Goal: Contribute content: Add original content to the website for others to see

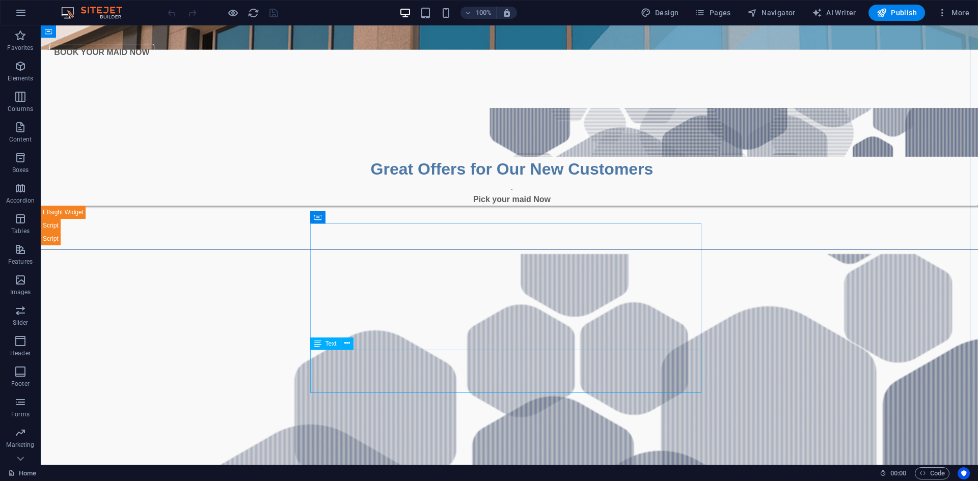
scroll to position [509, 0]
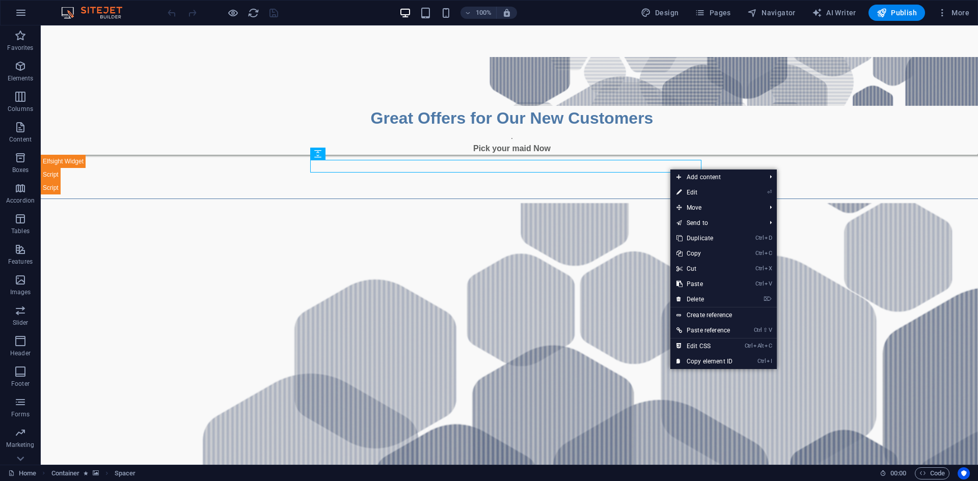
drag, startPoint x: 776, startPoint y: 152, endPoint x: 771, endPoint y: 153, distance: 5.2
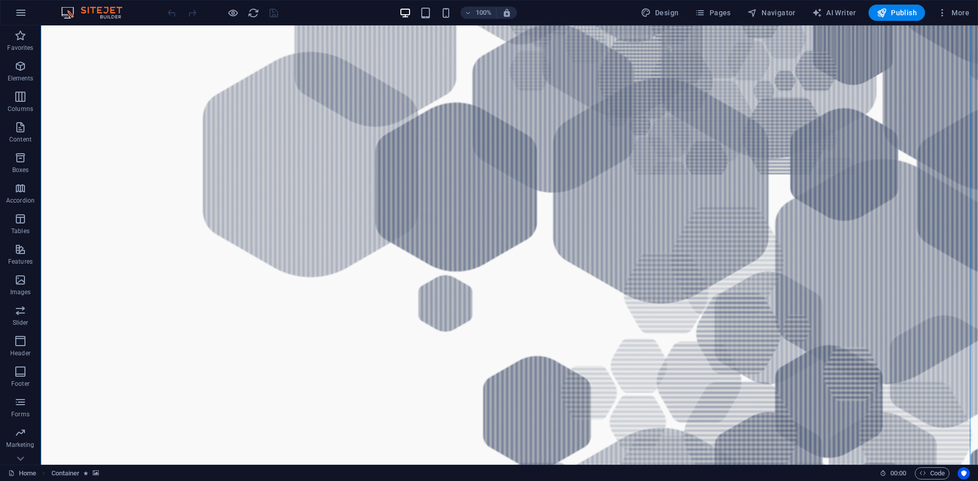
scroll to position [822, 0]
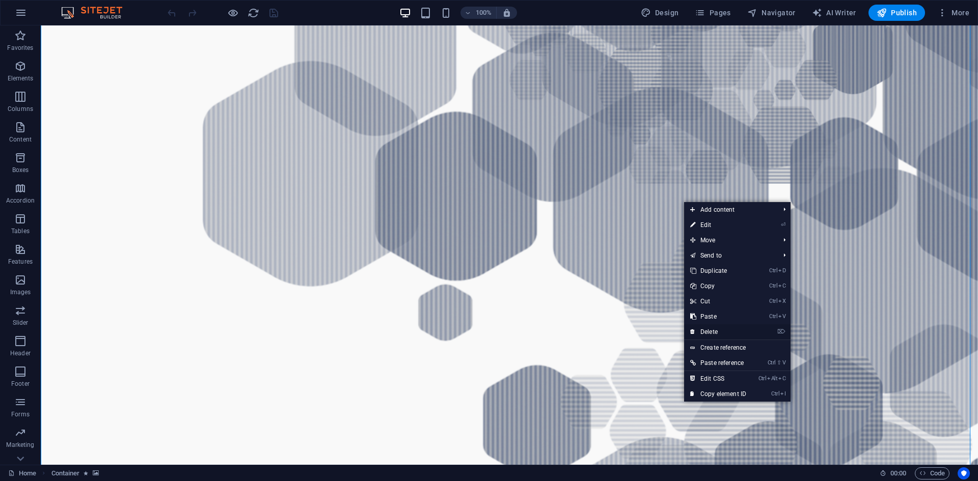
click at [739, 331] on link "⌦ Delete" at bounding box center [718, 331] width 68 height 15
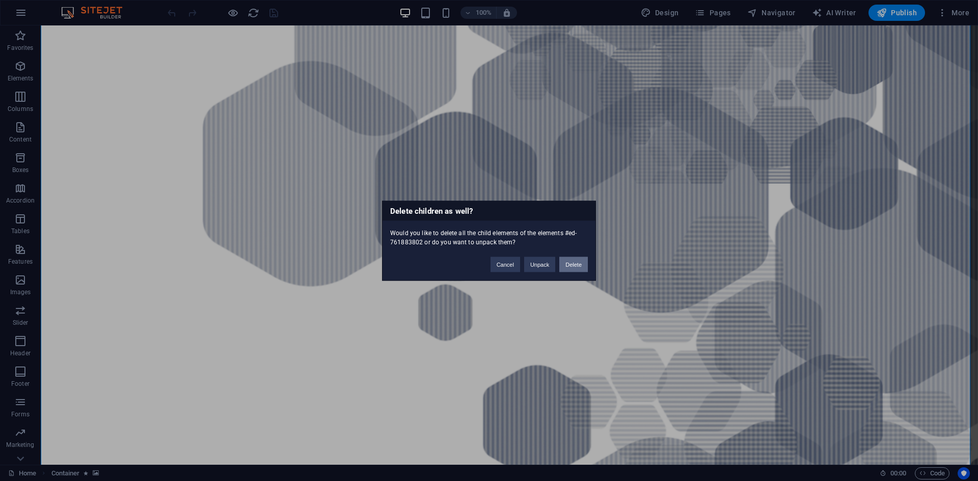
click at [577, 263] on button "Delete" at bounding box center [573, 264] width 29 height 15
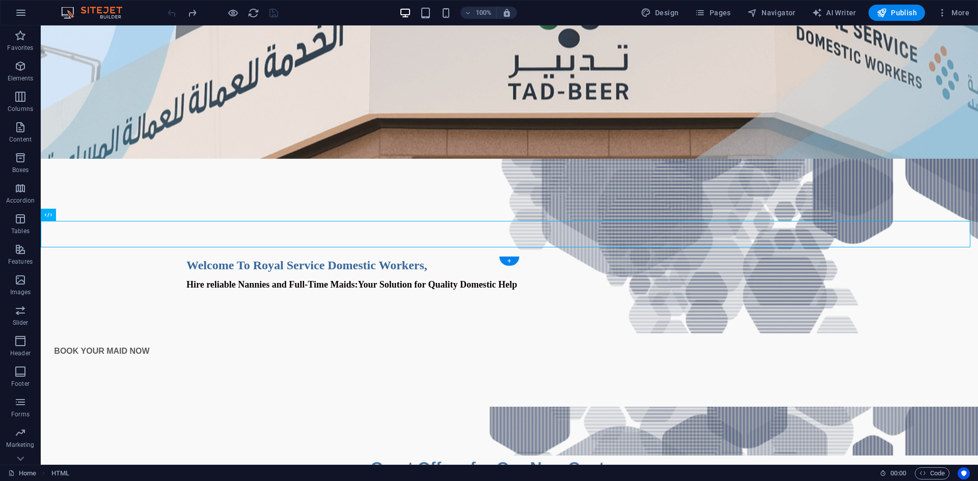
scroll to position [261, 0]
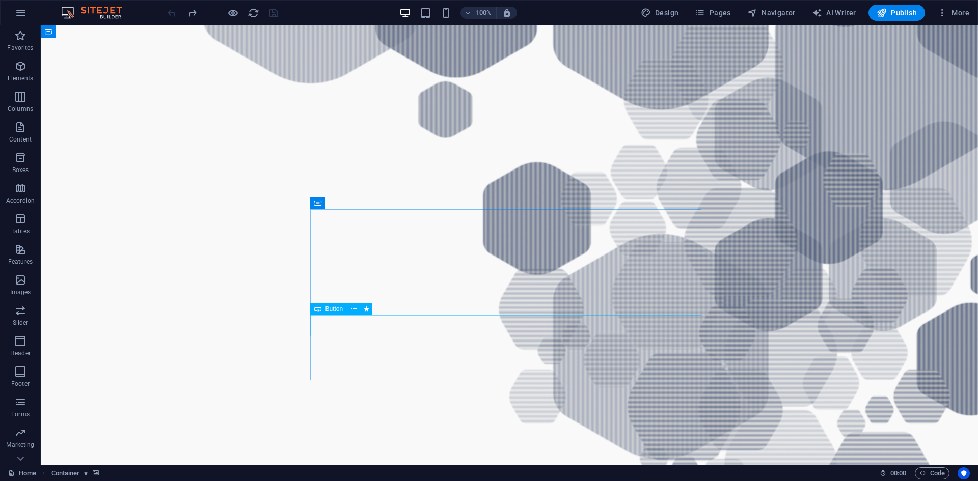
scroll to position [923, 0]
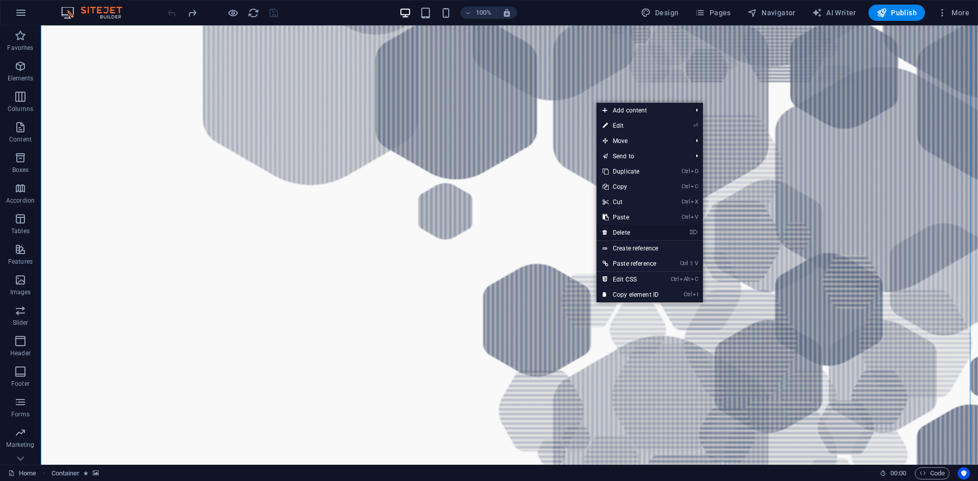
click at [627, 230] on link "⌦ Delete" at bounding box center [630, 232] width 68 height 15
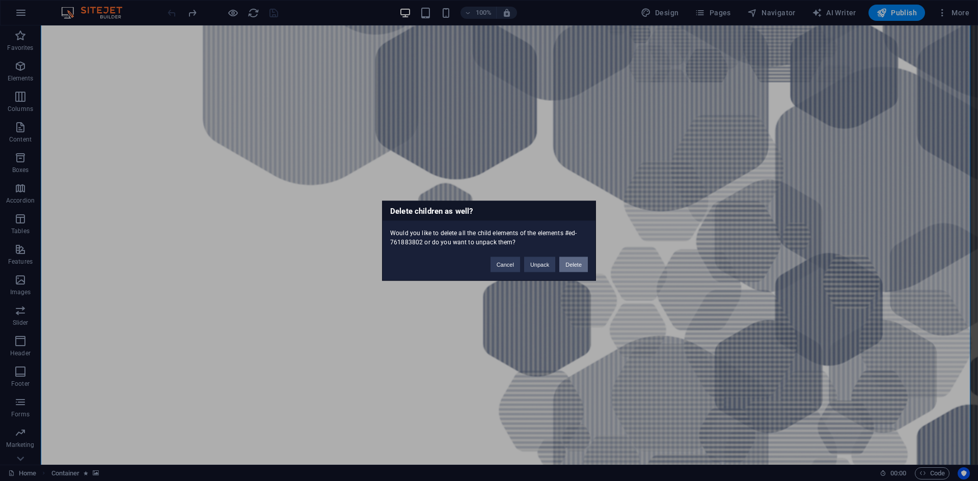
click at [576, 264] on button "Delete" at bounding box center [573, 264] width 29 height 15
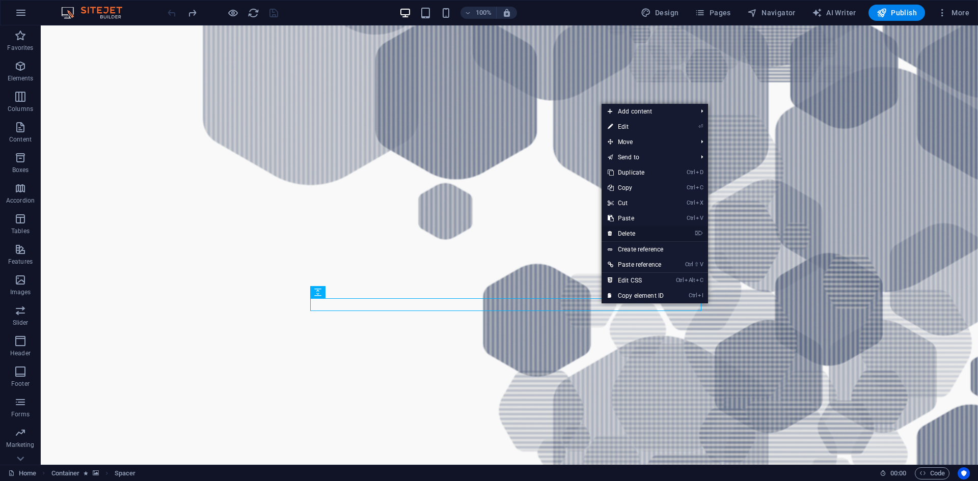
click at [633, 235] on link "⌦ Delete" at bounding box center [635, 233] width 68 height 15
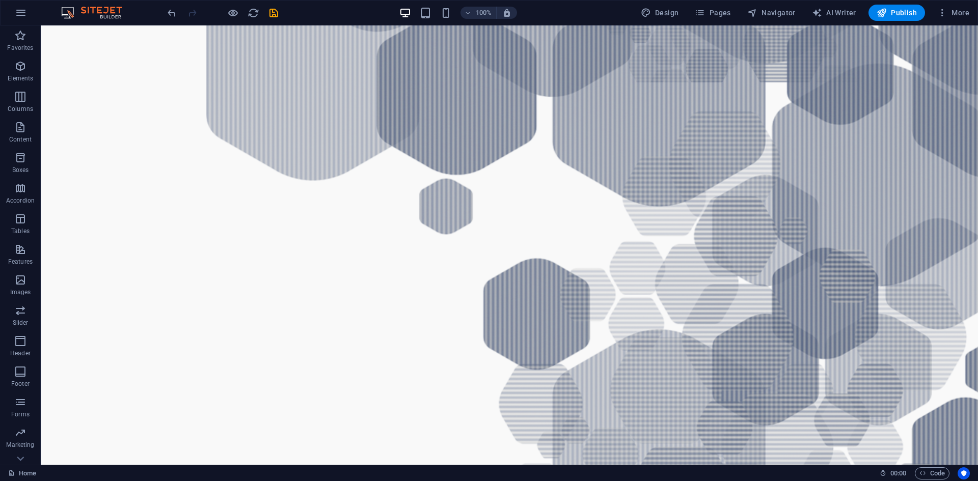
click at [786, 204] on figure at bounding box center [509, 336] width 937 height 1094
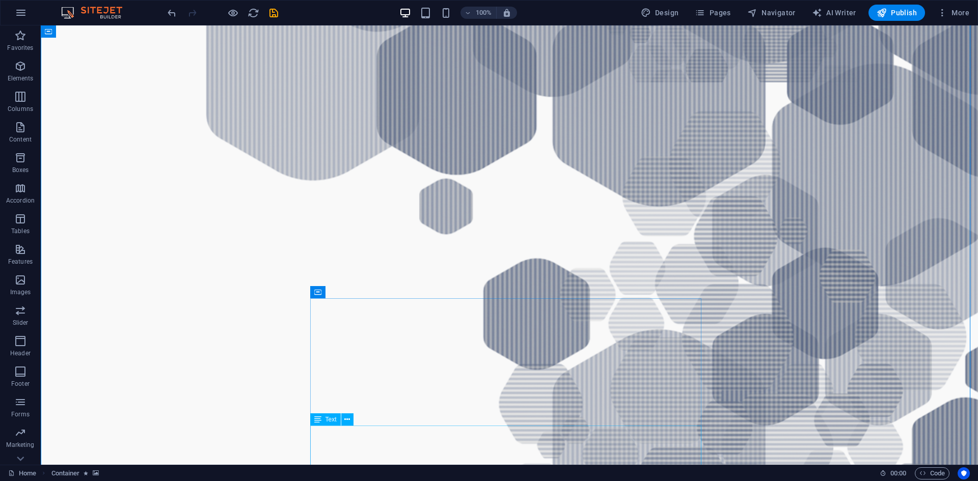
scroll to position [1076, 0]
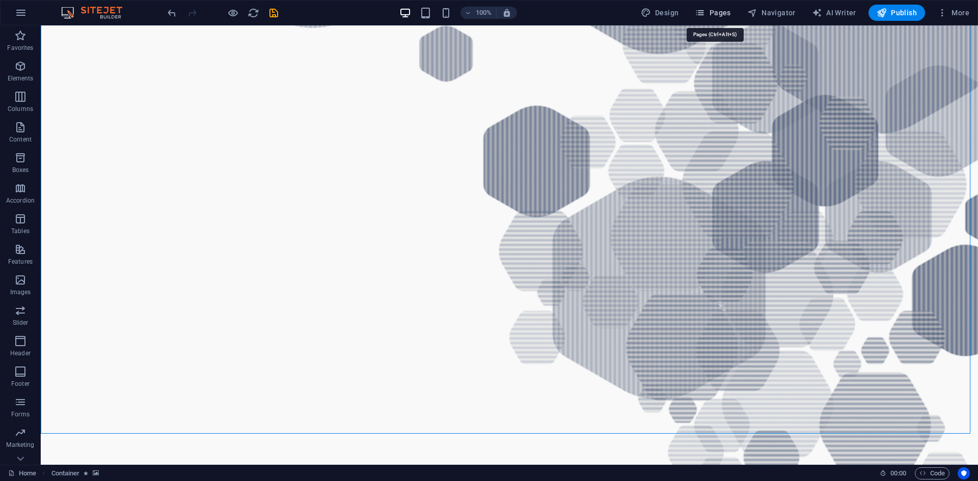
click at [723, 11] on span "Pages" at bounding box center [713, 13] width 36 height 10
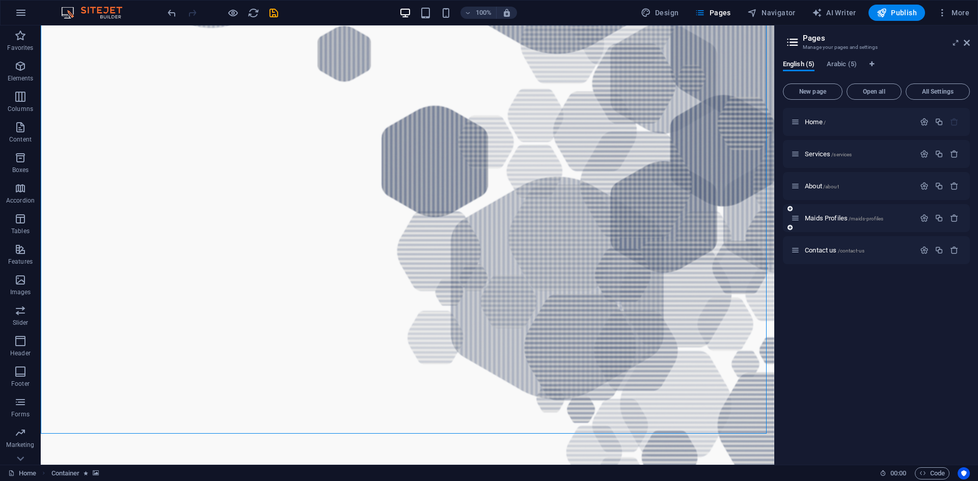
click at [827, 214] on div "Maids Profiles /maids-profiles" at bounding box center [853, 218] width 124 height 12
click at [828, 217] on span "Maids Profiles /maids-profiles" at bounding box center [844, 218] width 78 height 8
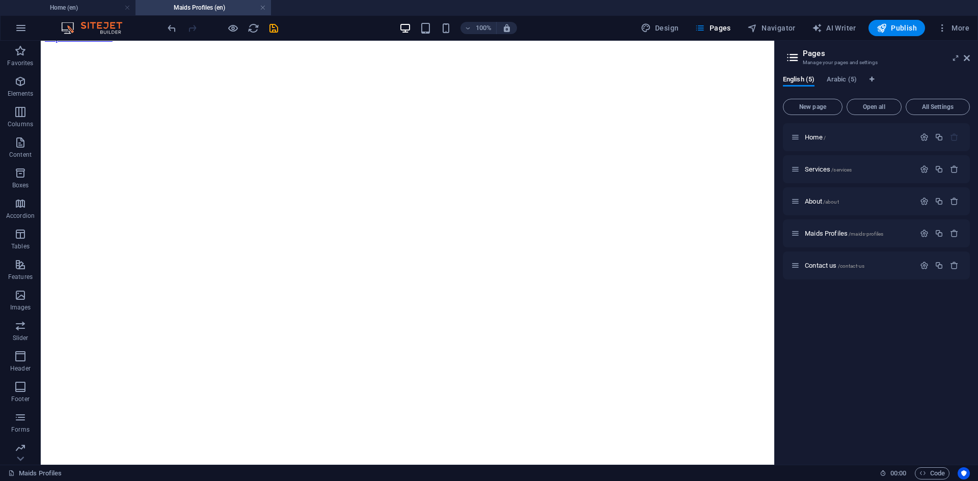
scroll to position [0, 0]
click at [79, 3] on h4 "Home (en)" at bounding box center [67, 7] width 135 height 11
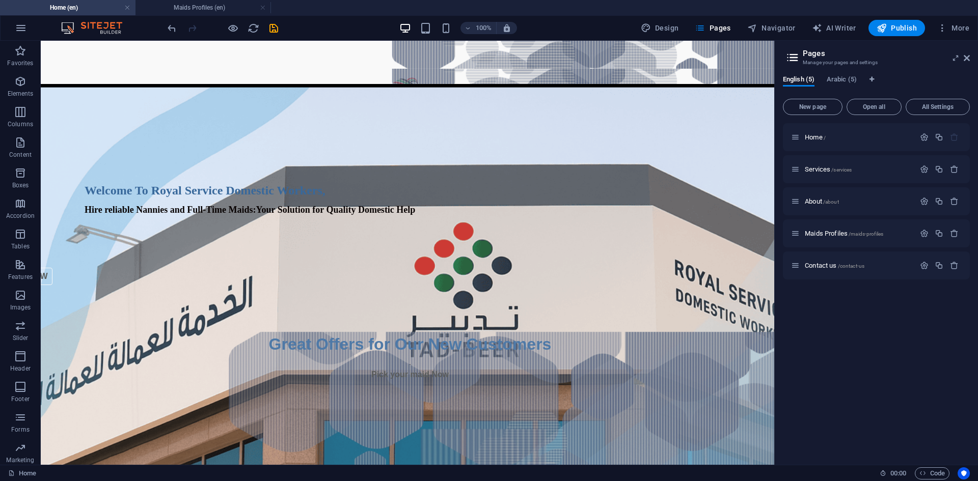
scroll to position [1076, 0]
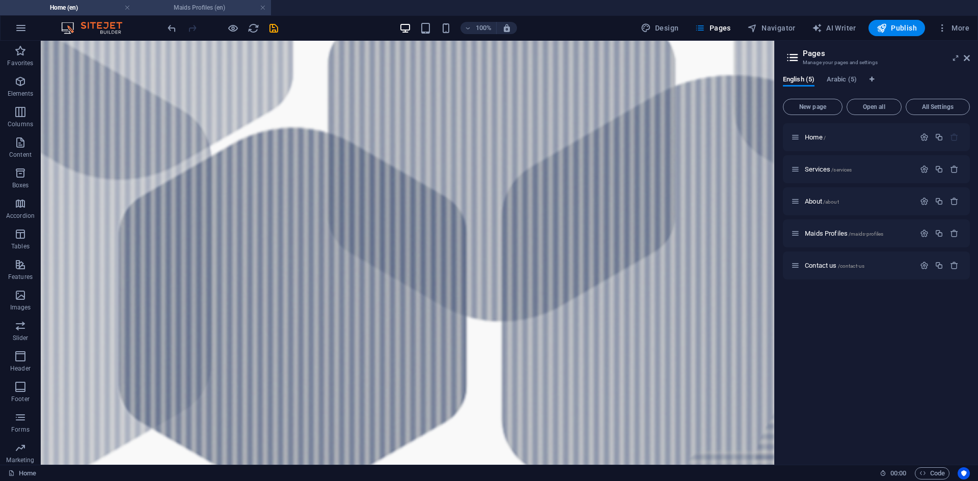
click at [172, 2] on li "Maids Profiles (en)" at bounding box center [202, 7] width 135 height 15
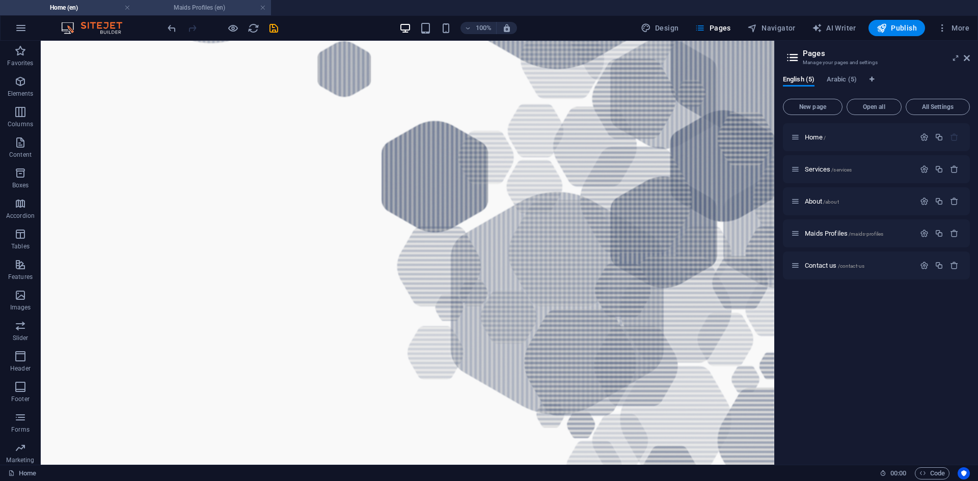
scroll to position [0, 0]
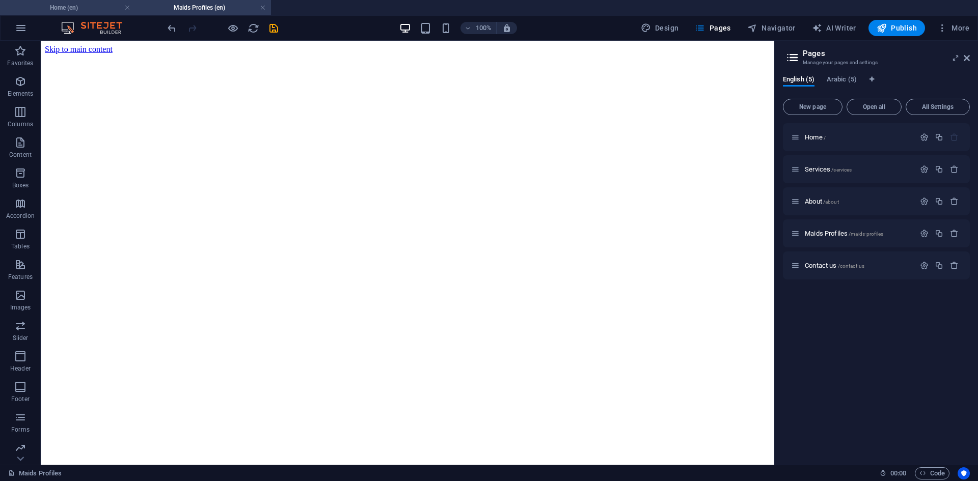
click at [93, 13] on h4 "Home (en)" at bounding box center [67, 7] width 135 height 11
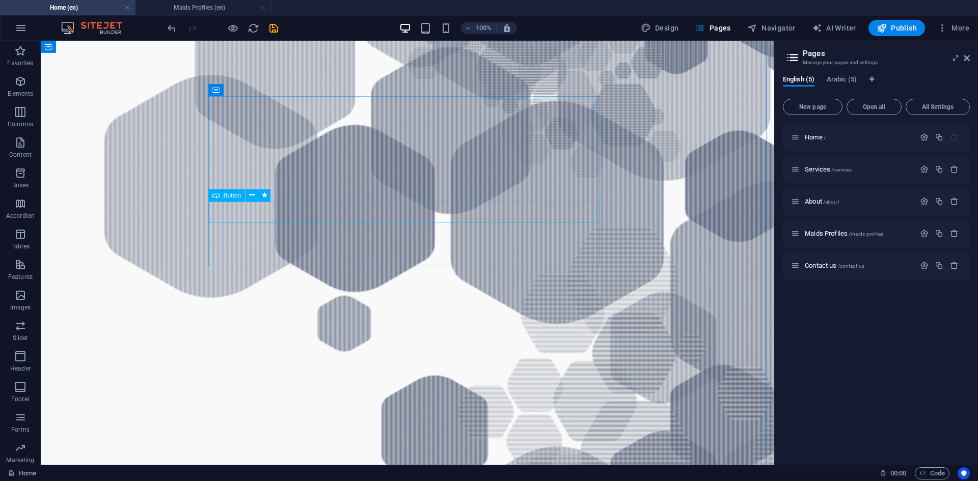
scroll to position [720, 0]
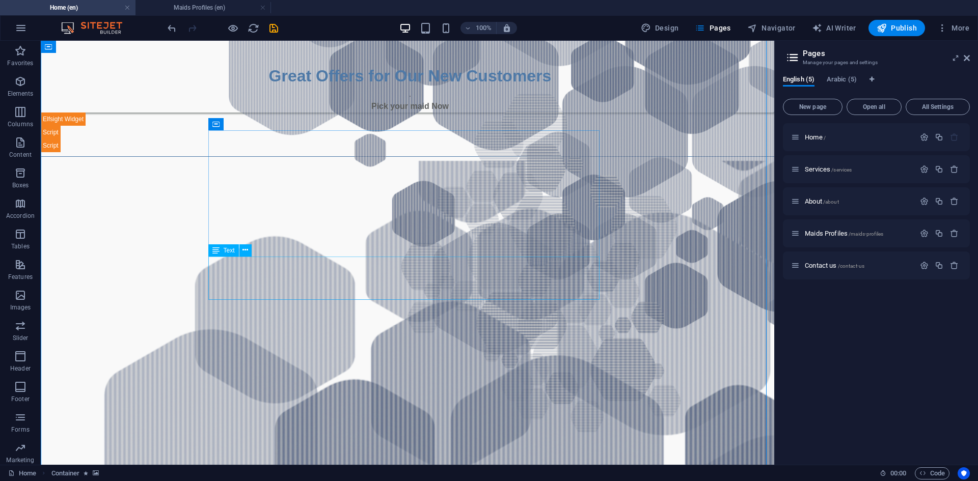
scroll to position [618, 0]
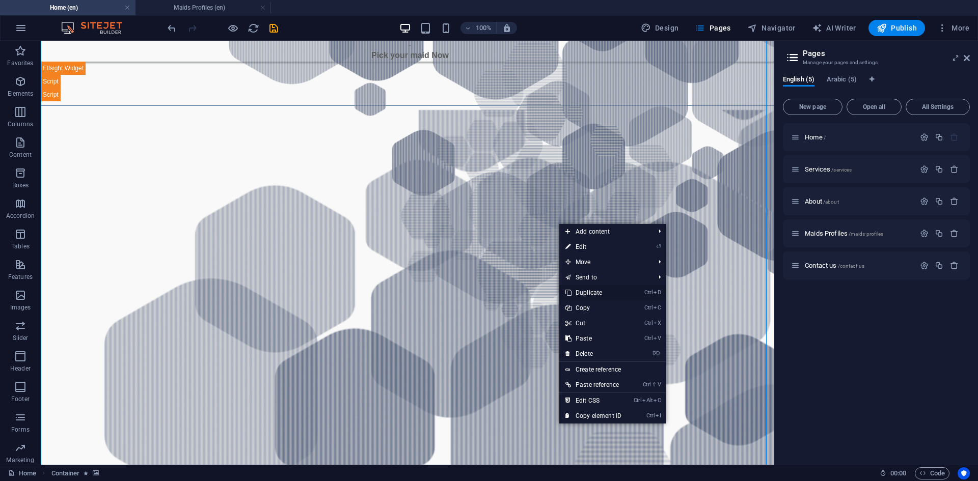
click at [608, 291] on link "Ctrl D Duplicate" at bounding box center [593, 292] width 68 height 15
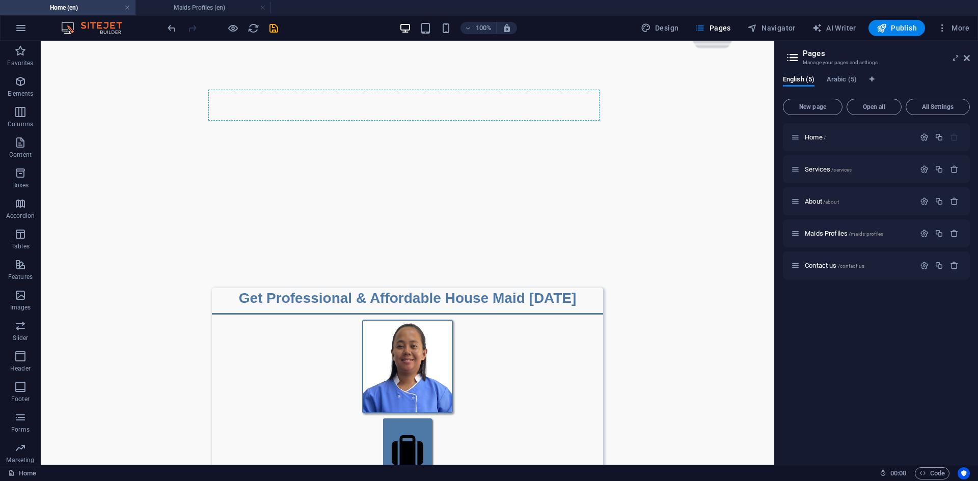
scroll to position [1706, 0]
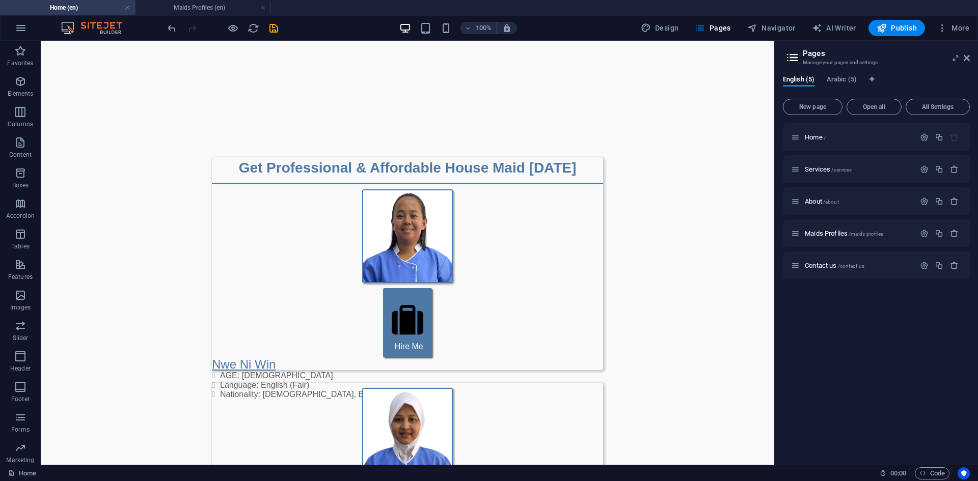
drag, startPoint x: 573, startPoint y: 360, endPoint x: 633, endPoint y: 175, distance: 194.7
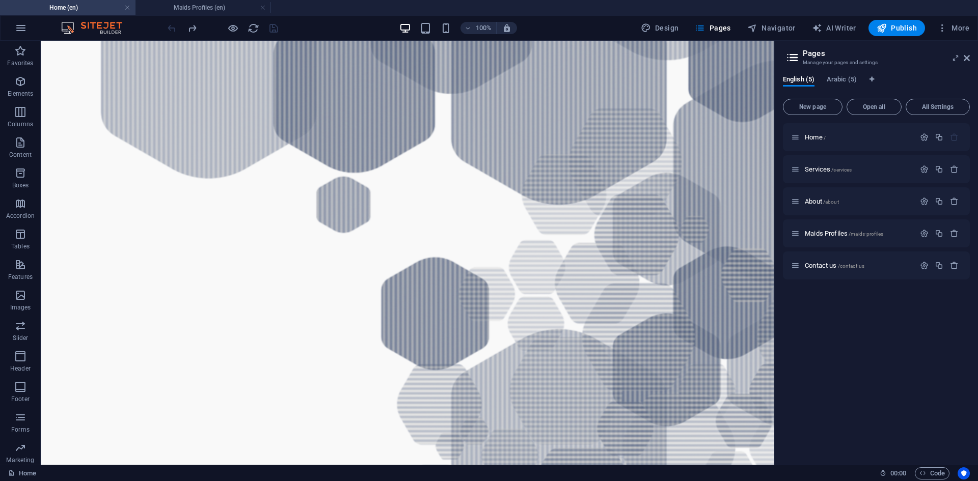
scroll to position [996, 0]
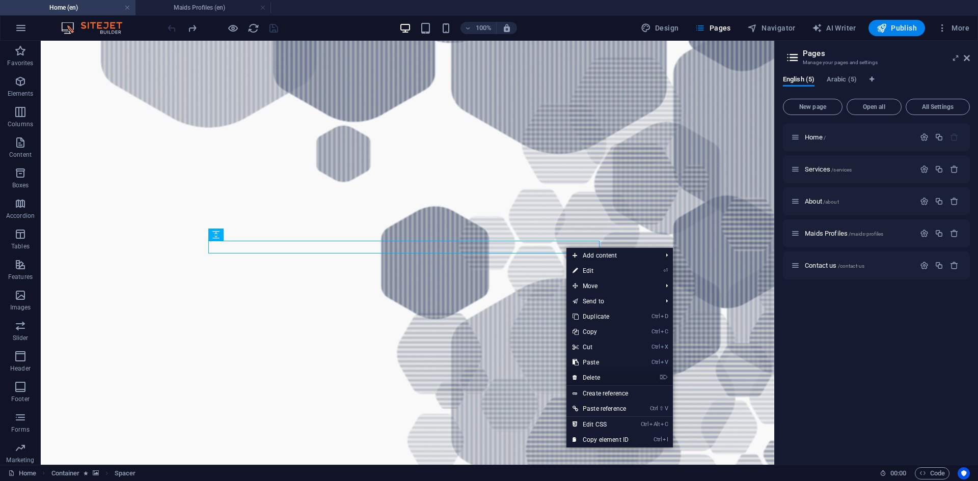
click at [590, 380] on link "⌦ Delete" at bounding box center [600, 377] width 68 height 15
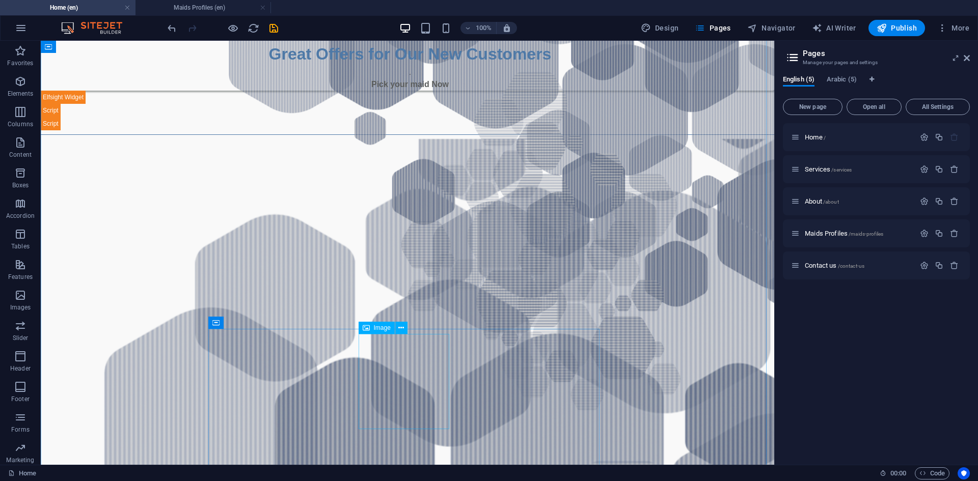
scroll to position [538, 0]
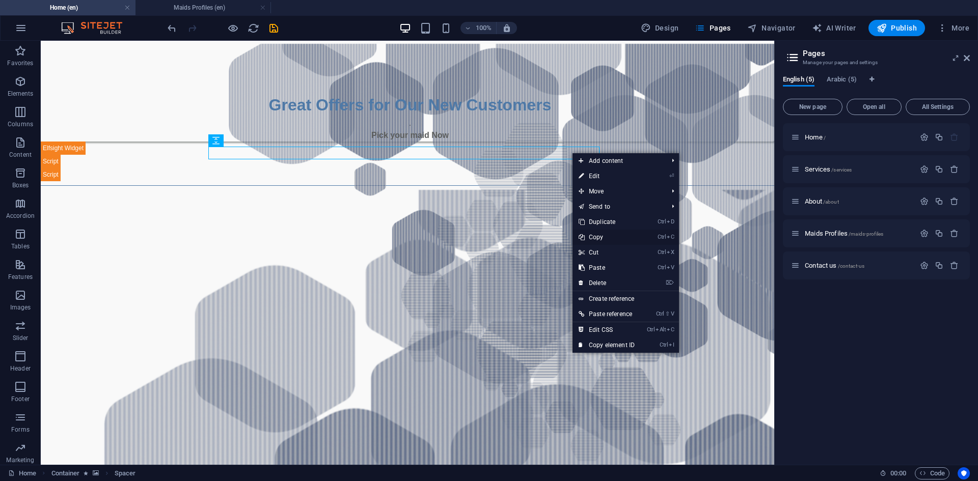
click at [612, 236] on link "Ctrl C Copy" at bounding box center [606, 237] width 68 height 15
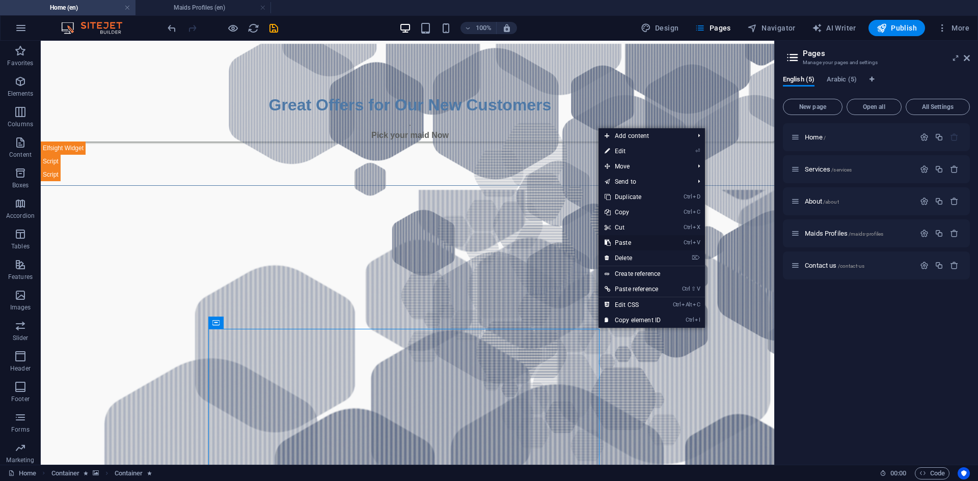
click at [627, 239] on link "Ctrl V Paste" at bounding box center [632, 242] width 68 height 15
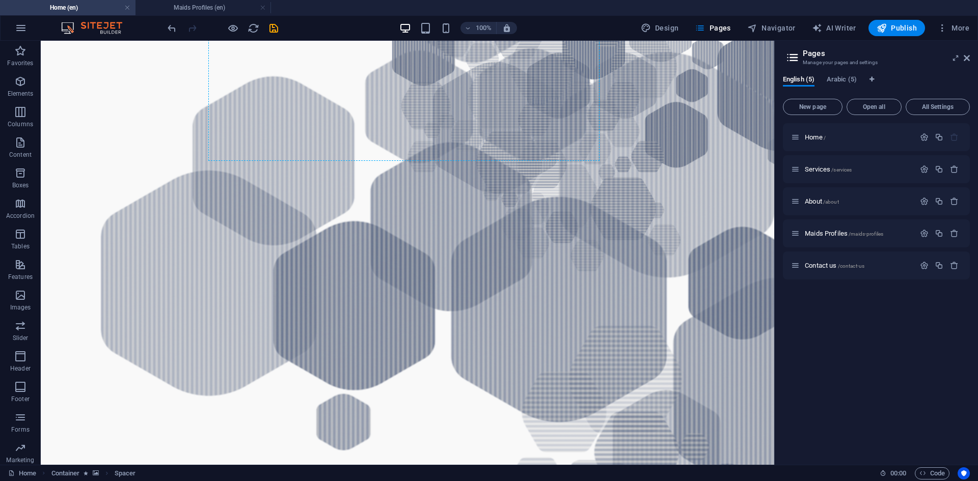
scroll to position [701, 0]
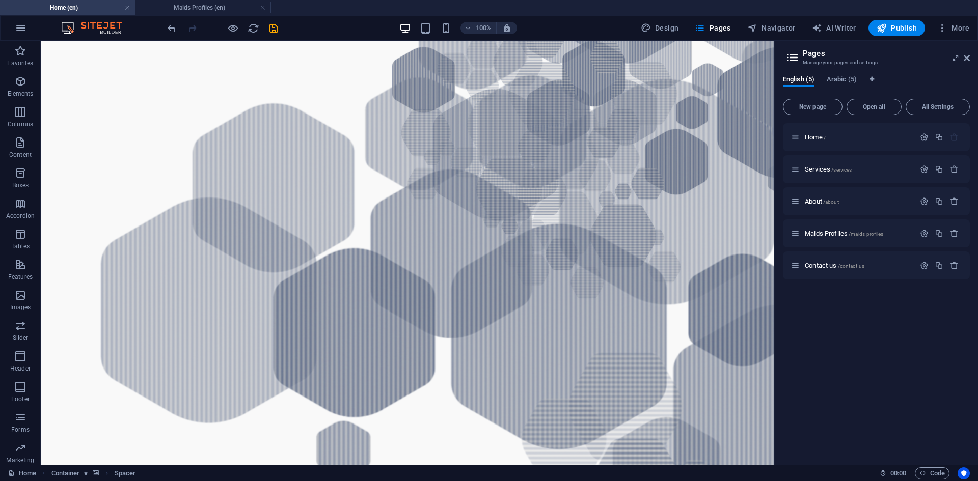
drag, startPoint x: 578, startPoint y: 254, endPoint x: 573, endPoint y: 166, distance: 88.2
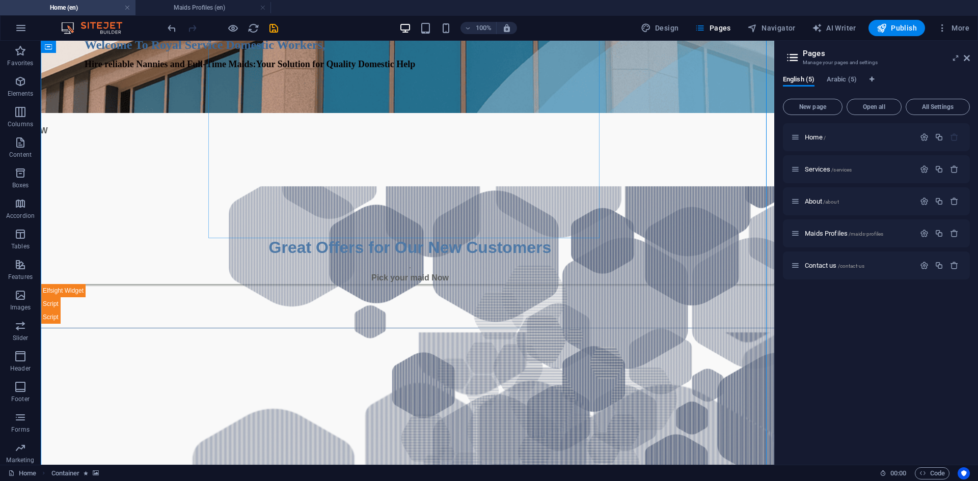
scroll to position [548, 0]
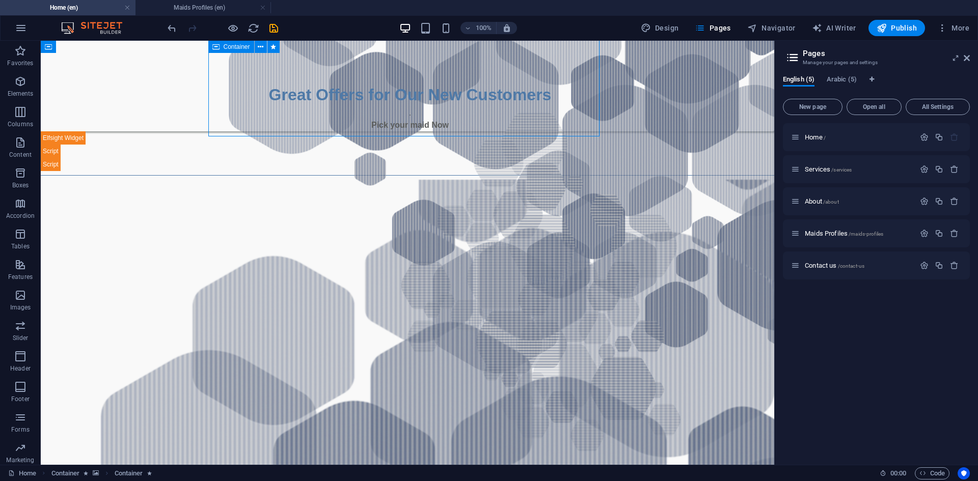
select select "px"
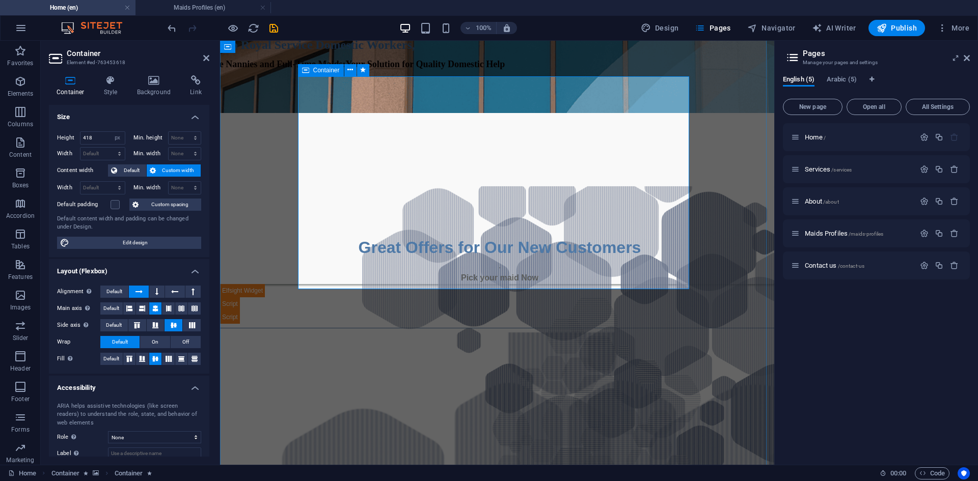
scroll to position [497, 0]
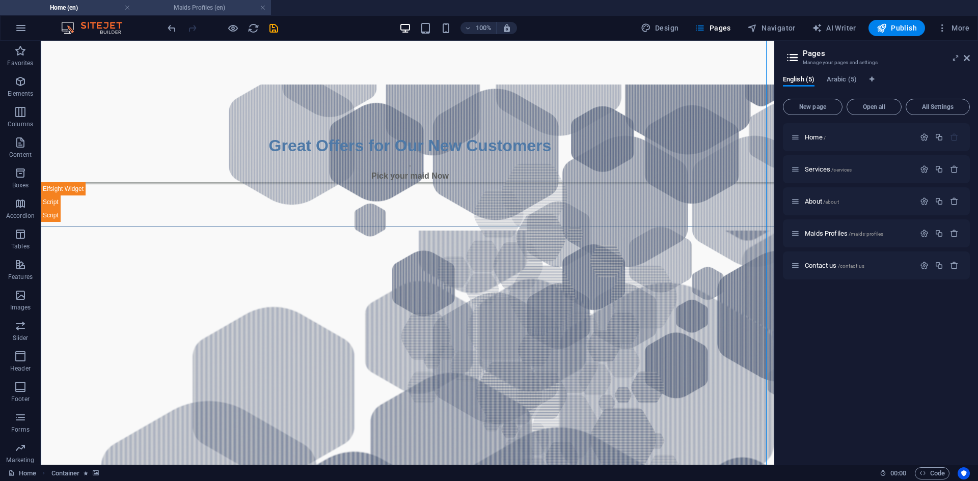
click at [219, 5] on h4 "Maids Profiles (en)" at bounding box center [202, 7] width 135 height 11
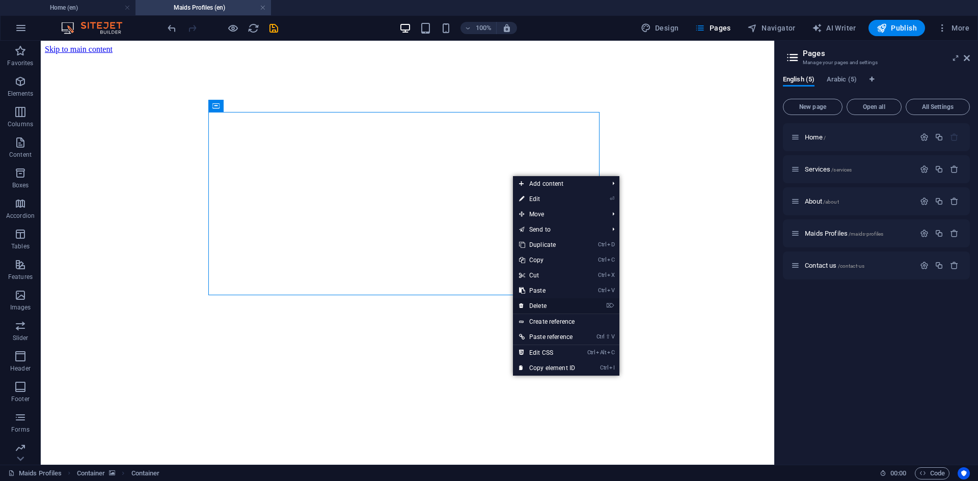
click at [550, 306] on link "⌦ Delete" at bounding box center [547, 305] width 68 height 15
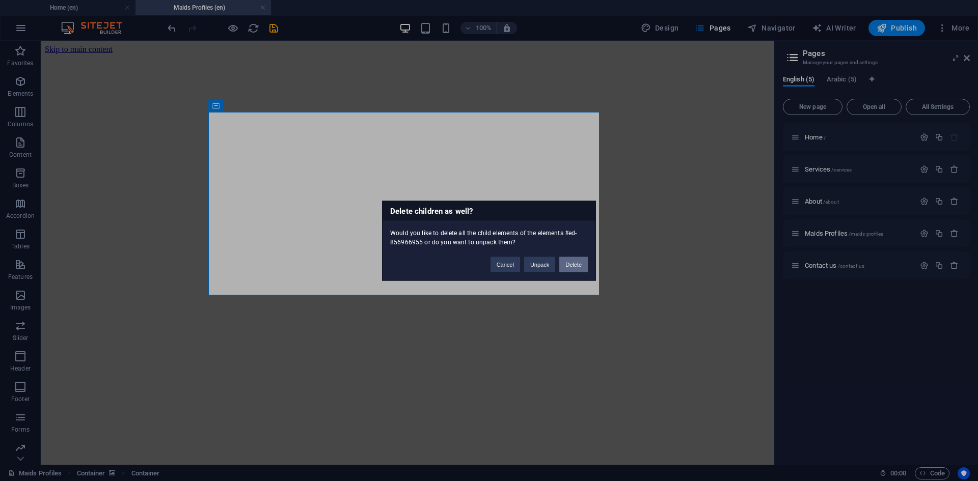
click at [570, 265] on button "Delete" at bounding box center [573, 264] width 29 height 15
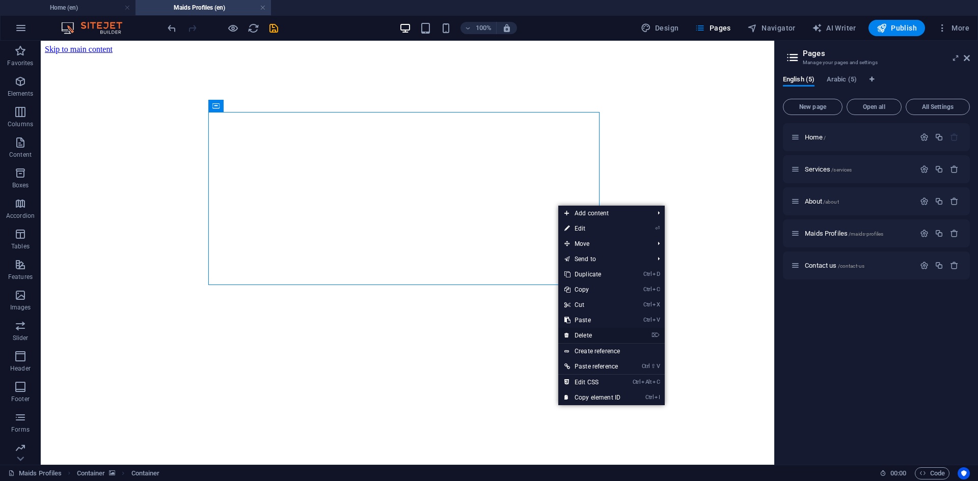
click at [584, 339] on link "⌦ Delete" at bounding box center [592, 335] width 68 height 15
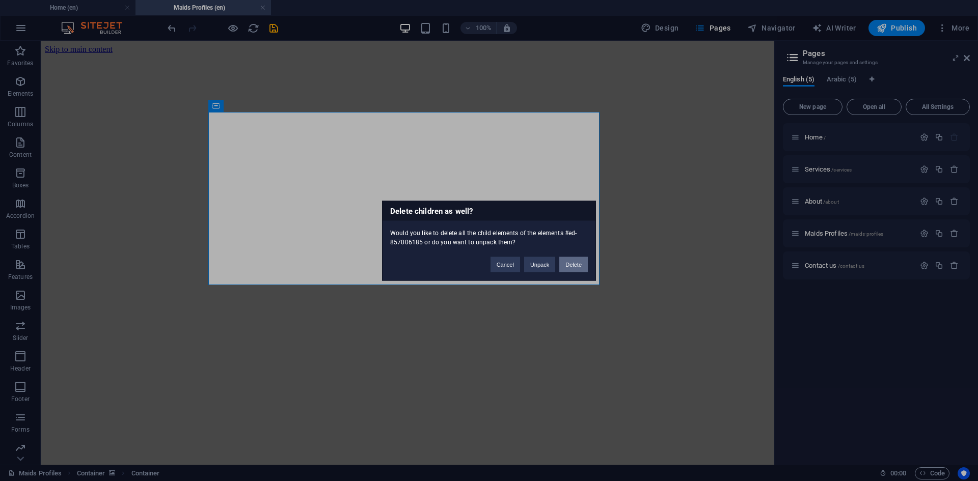
click at [576, 266] on button "Delete" at bounding box center [573, 264] width 29 height 15
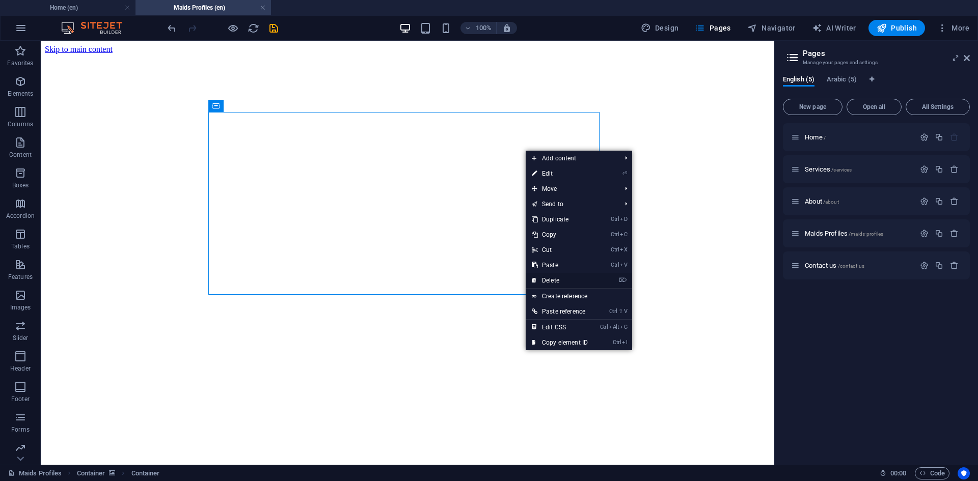
click at [562, 279] on link "⌦ Delete" at bounding box center [560, 280] width 68 height 15
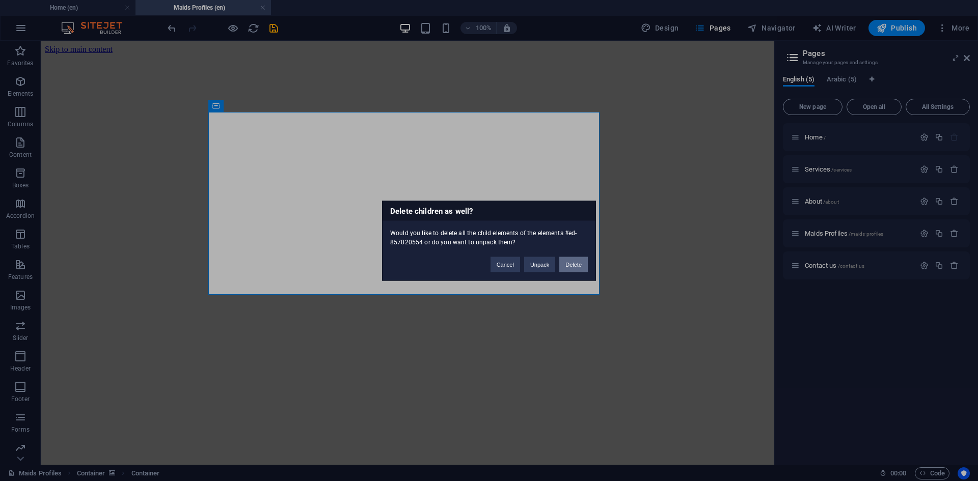
click at [574, 269] on button "Delete" at bounding box center [573, 264] width 29 height 15
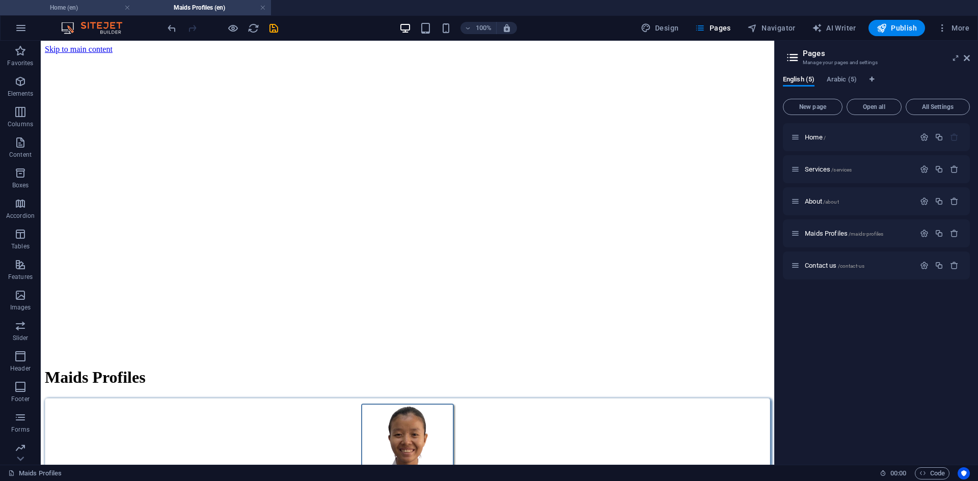
click at [59, 3] on h4 "Home (en)" at bounding box center [67, 7] width 135 height 11
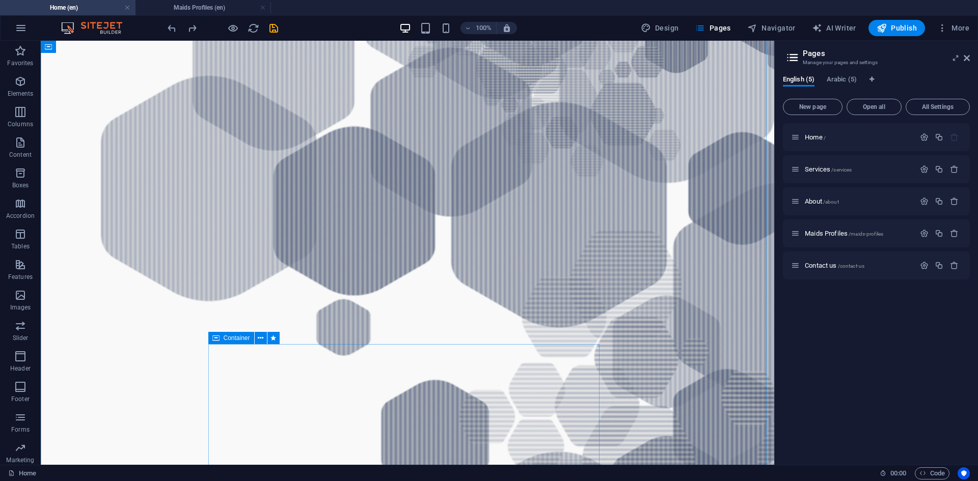
scroll to position [790, 0]
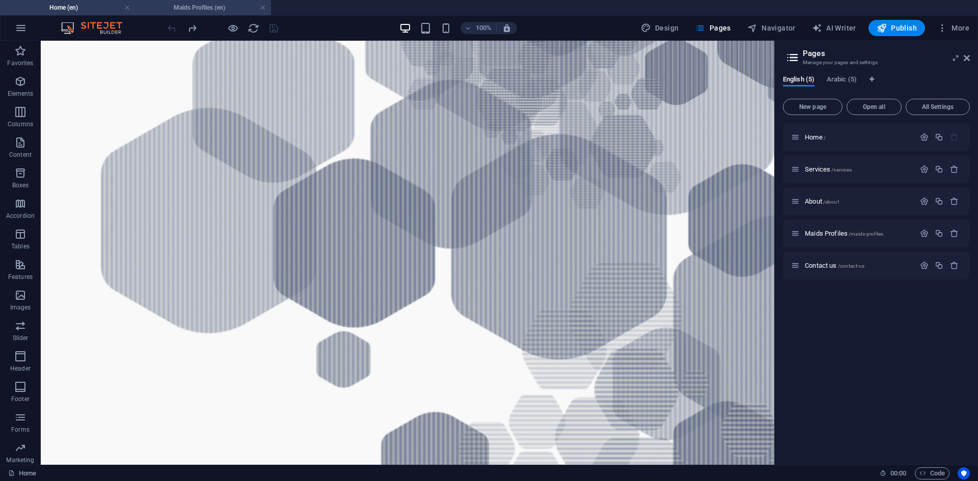
click at [230, 5] on h4 "Maids Profiles (en)" at bounding box center [202, 7] width 135 height 11
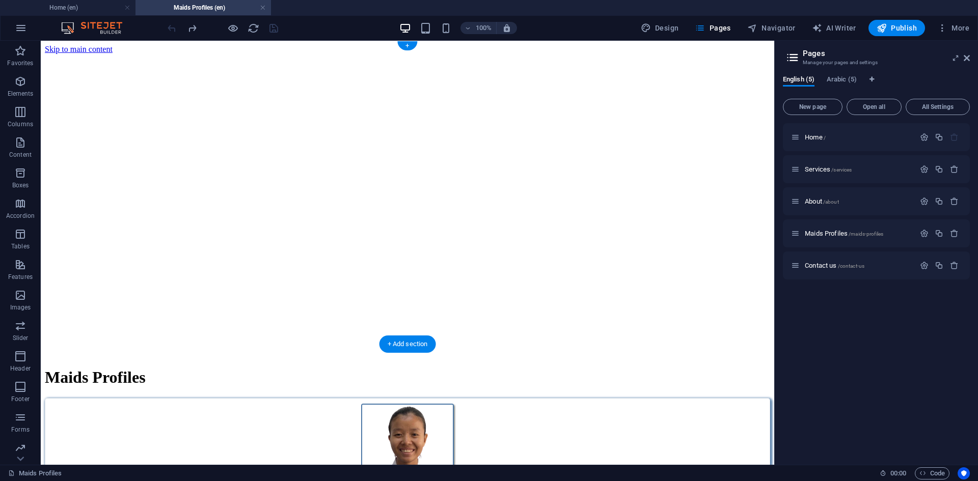
click at [693, 54] on figure at bounding box center [407, 54] width 725 height 0
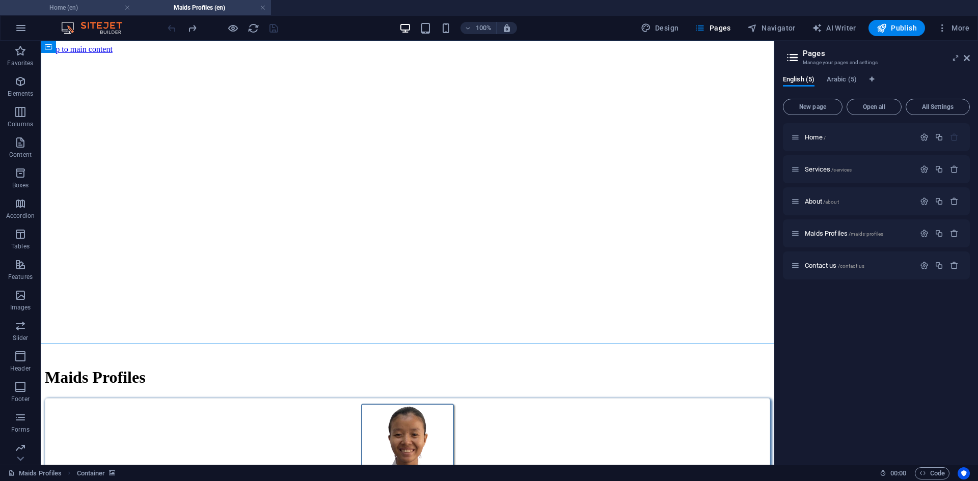
click at [92, 2] on h4 "Home (en)" at bounding box center [67, 7] width 135 height 11
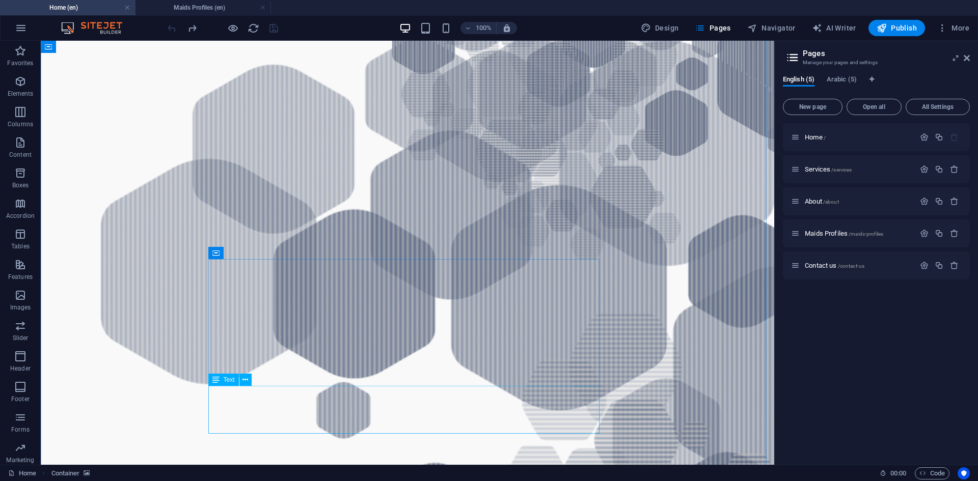
scroll to position [892, 0]
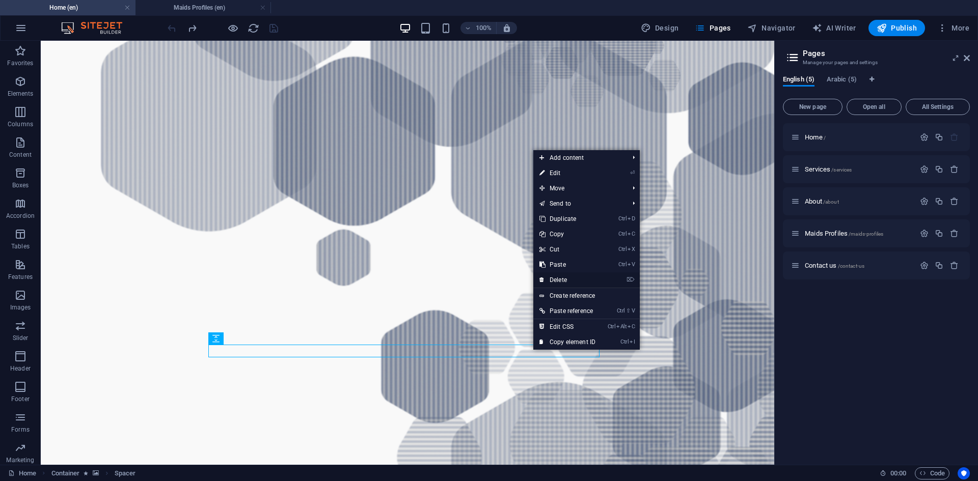
click at [567, 281] on link "⌦ Delete" at bounding box center [567, 279] width 68 height 15
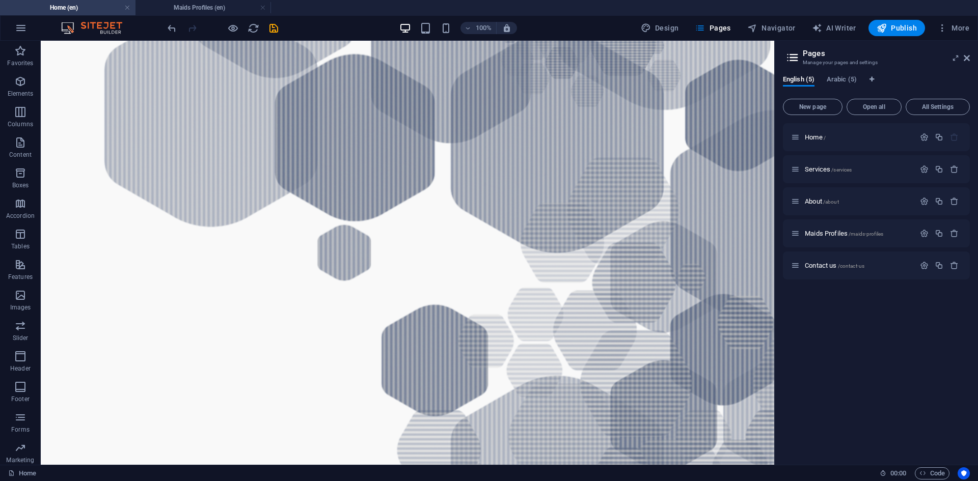
click at [663, 282] on figure at bounding box center [407, 382] width 733 height 1094
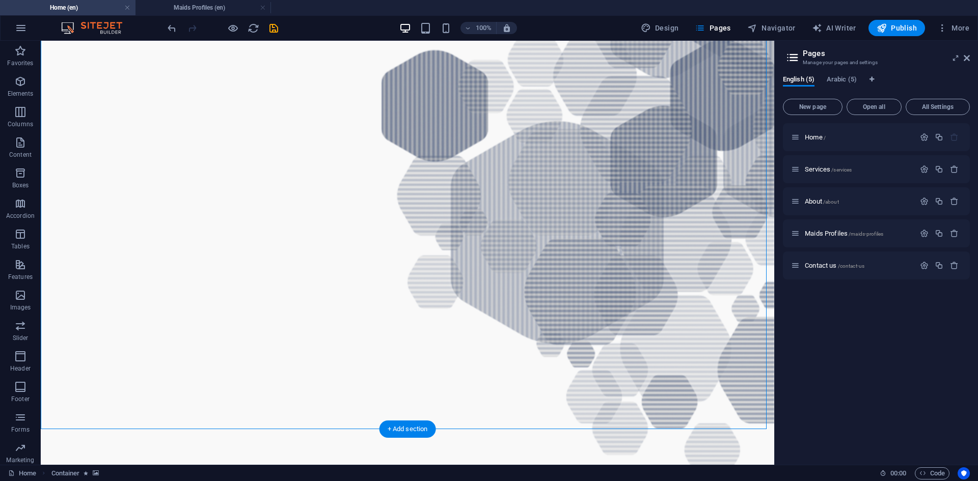
scroll to position [1096, 0]
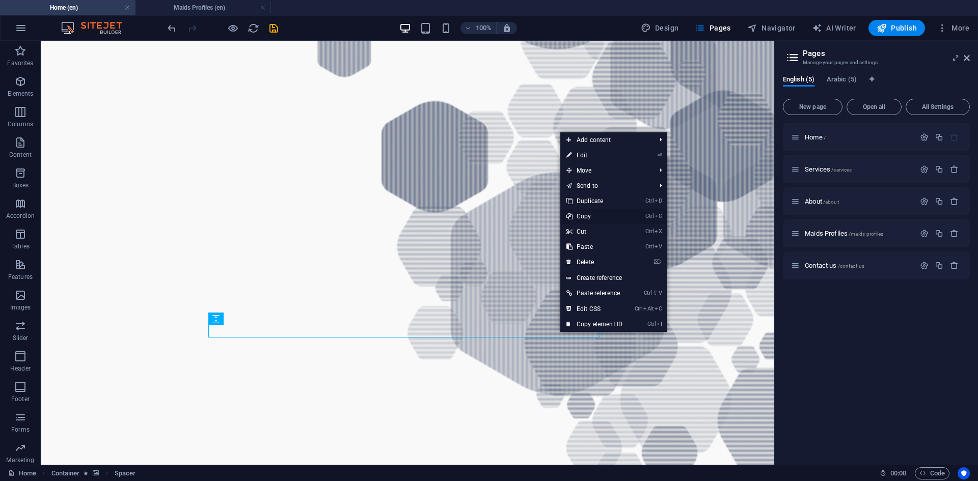
click at [594, 212] on link "Ctrl C Copy" at bounding box center [594, 216] width 68 height 15
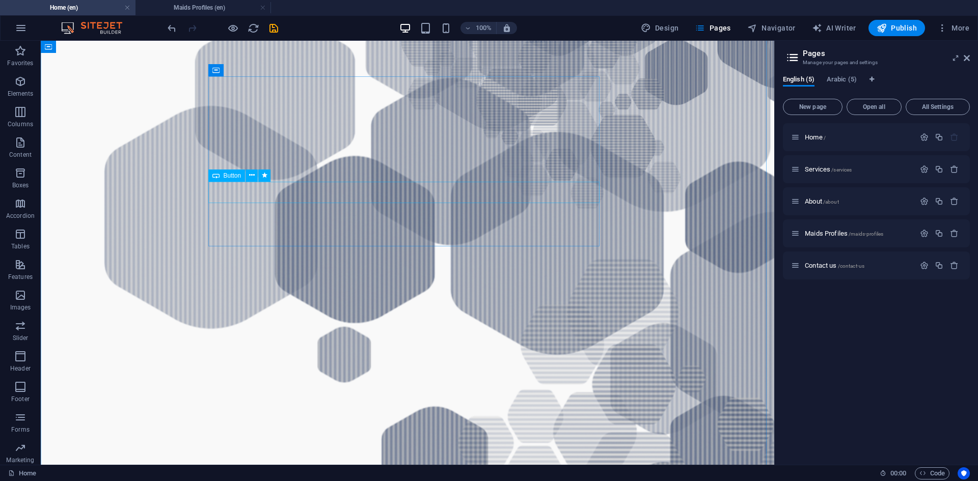
scroll to position [740, 0]
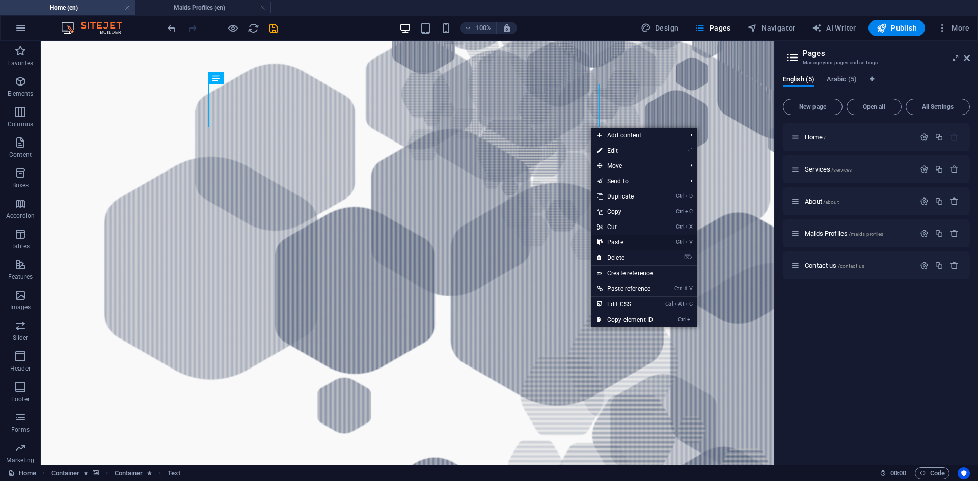
click at [616, 245] on link "Ctrl V Paste" at bounding box center [625, 242] width 68 height 15
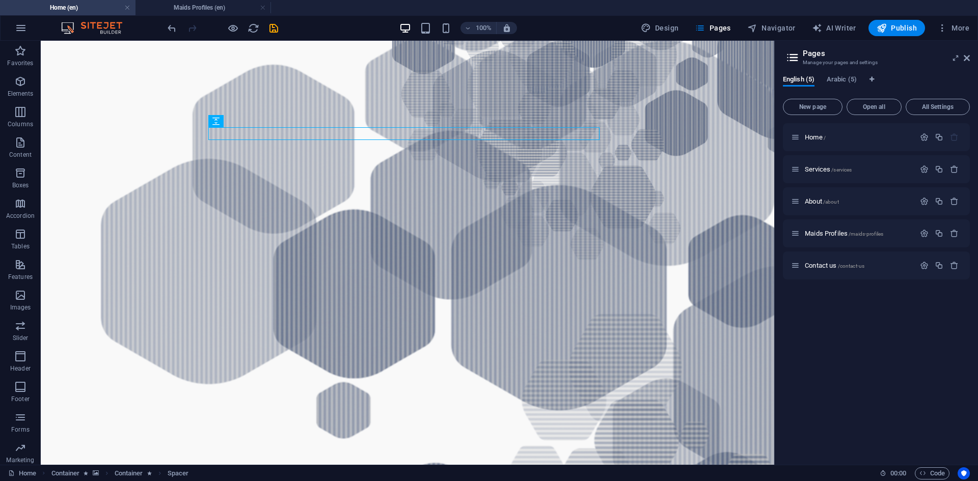
drag, startPoint x: 592, startPoint y: 133, endPoint x: 588, endPoint y: 142, distance: 8.9
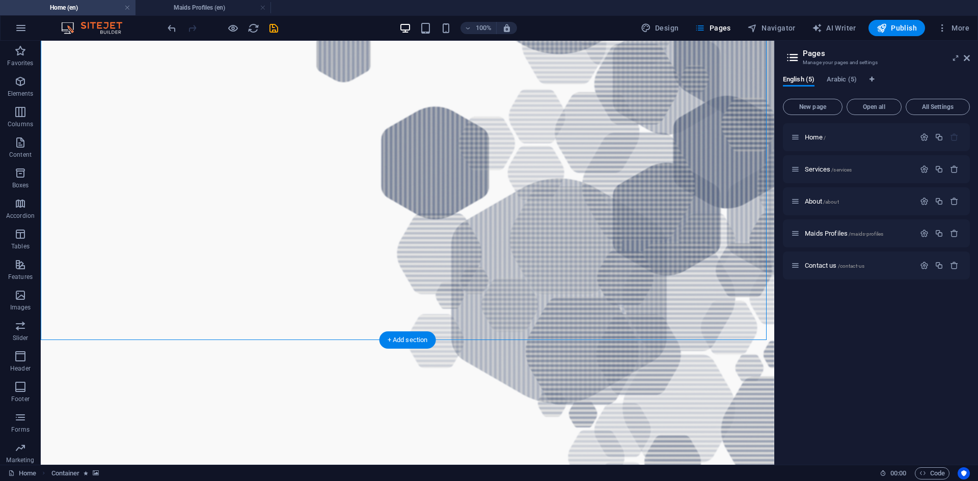
scroll to position [1249, 0]
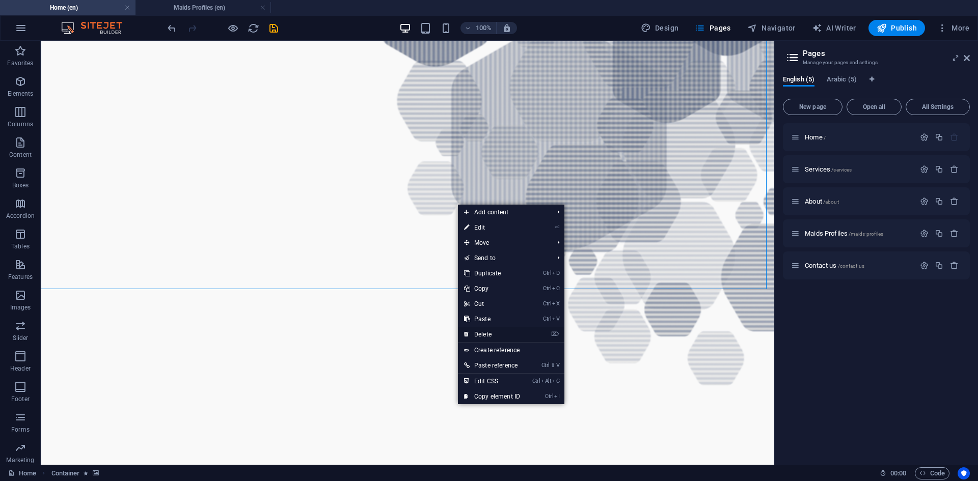
click at [498, 334] on link "⌦ Delete" at bounding box center [492, 334] width 68 height 15
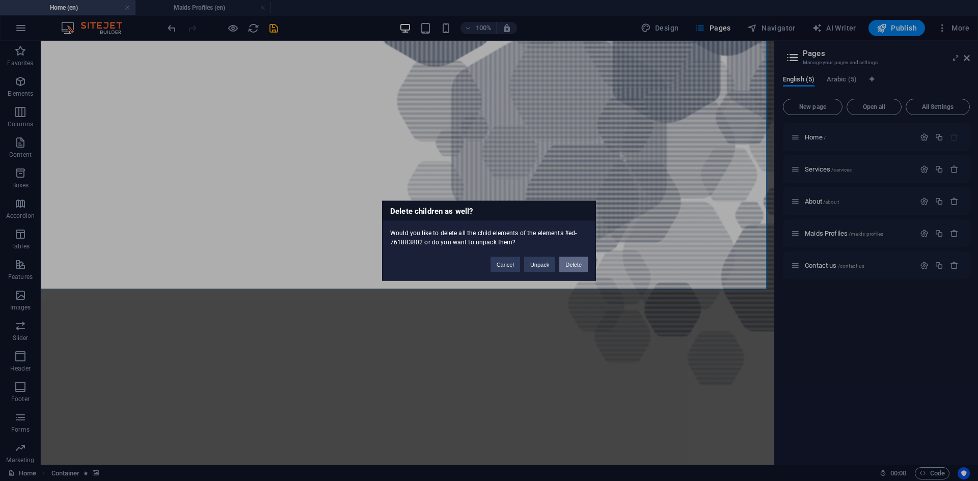
drag, startPoint x: 569, startPoint y: 264, endPoint x: 518, endPoint y: 215, distance: 70.6
click at [569, 264] on button "Delete" at bounding box center [573, 264] width 29 height 15
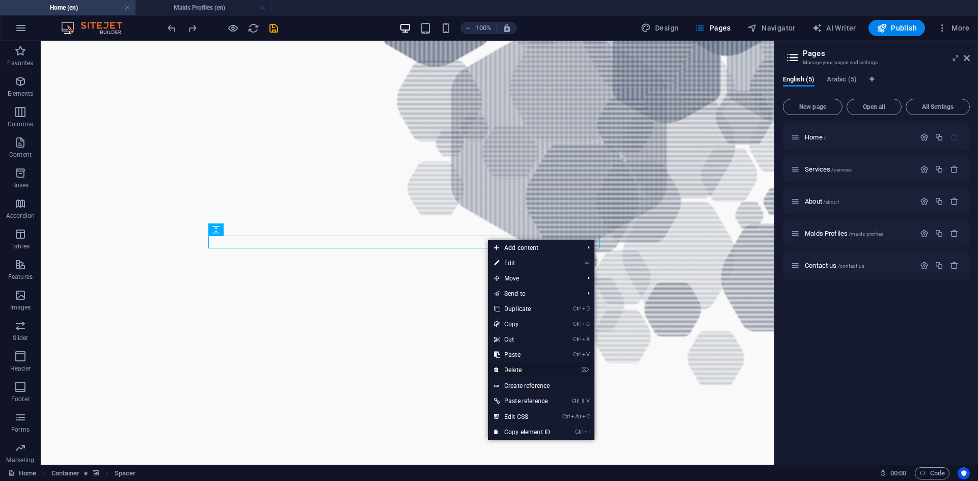
click at [525, 369] on link "⌦ Delete" at bounding box center [522, 370] width 68 height 15
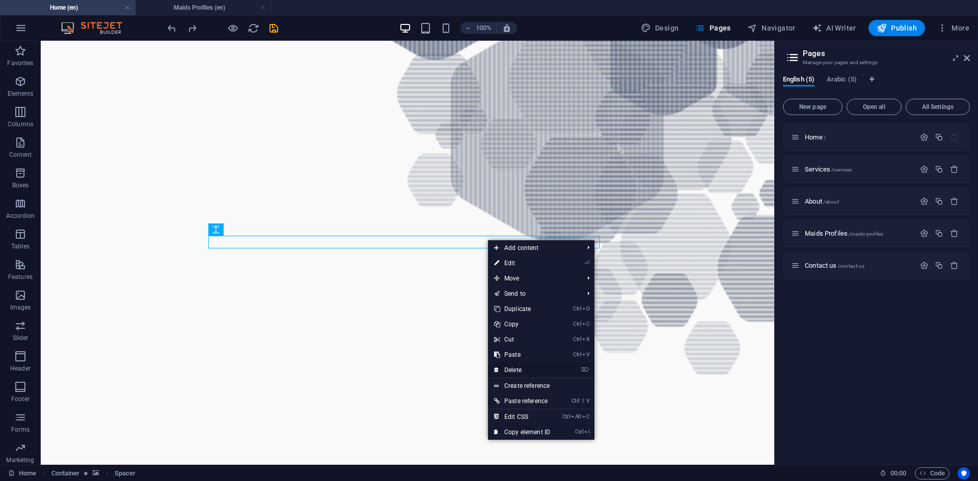
scroll to position [1236, 0]
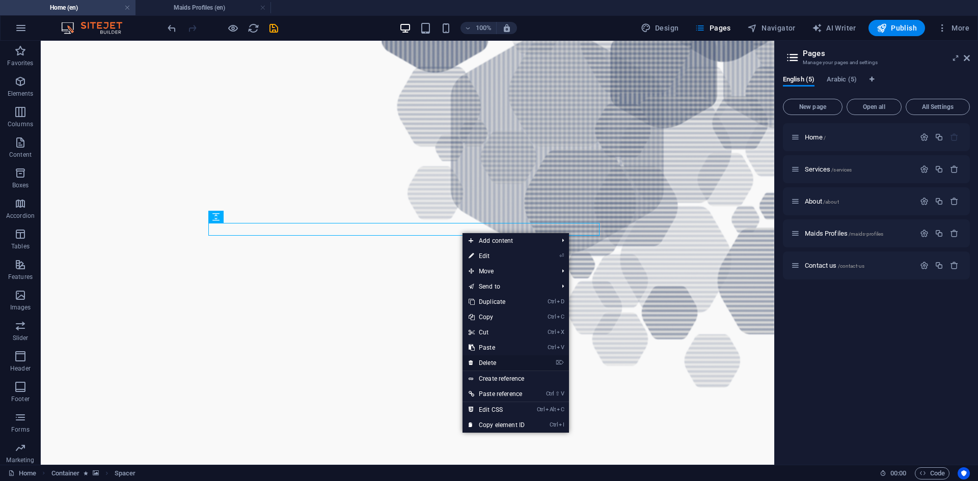
click at [494, 363] on link "⌦ Delete" at bounding box center [496, 362] width 68 height 15
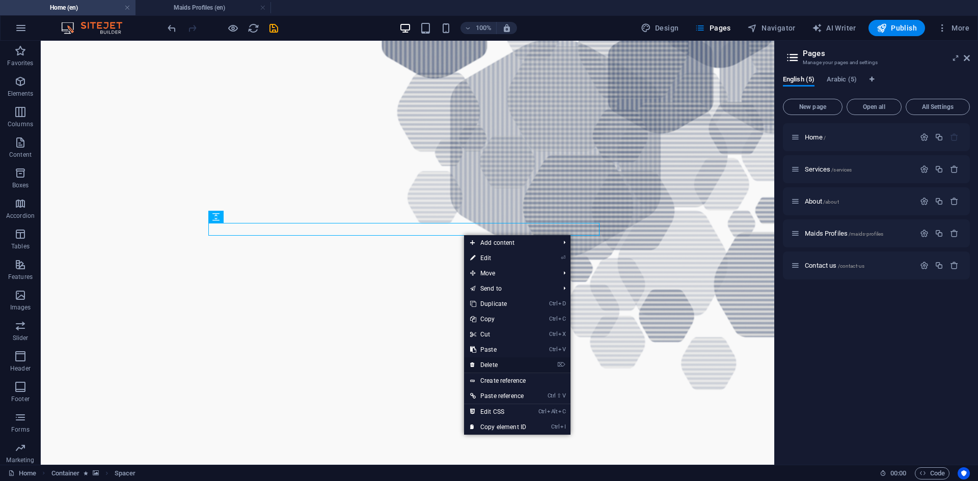
click at [499, 364] on link "⌦ Delete" at bounding box center [498, 365] width 68 height 15
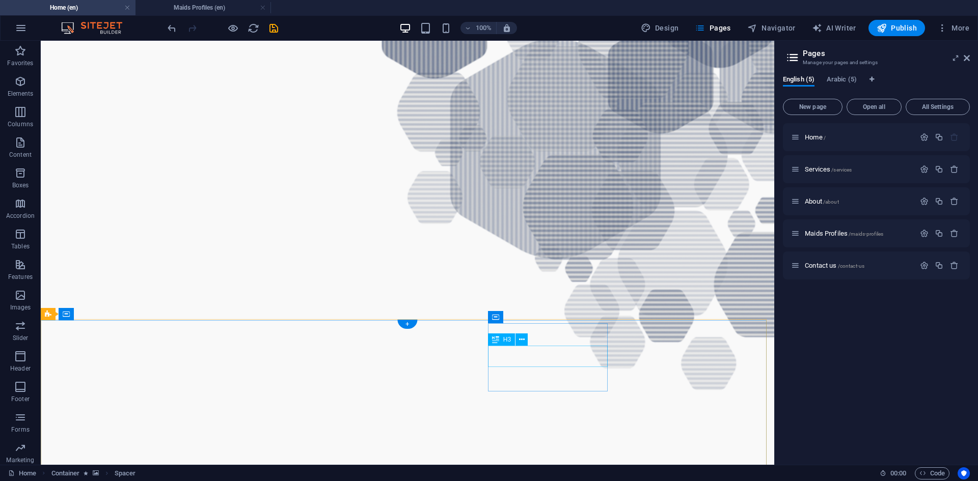
scroll to position [1211, 0]
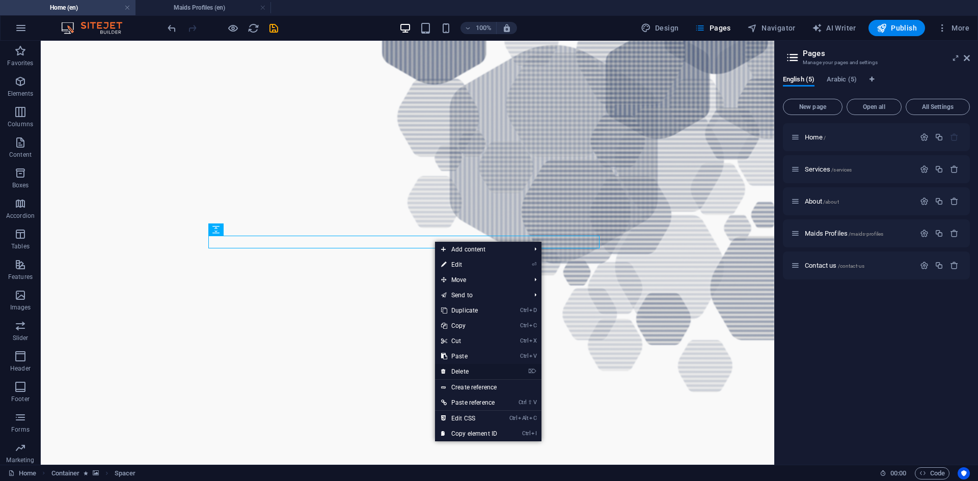
click at [456, 372] on link "⌦ Delete" at bounding box center [469, 371] width 68 height 15
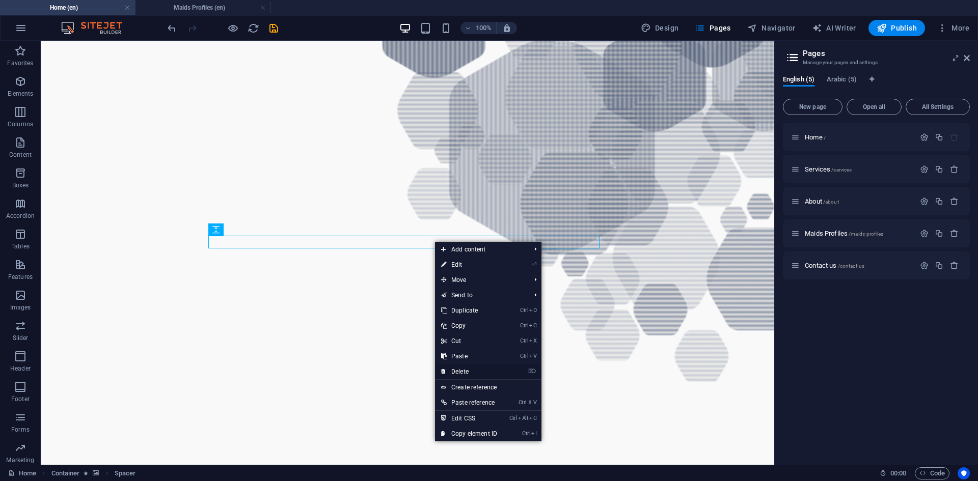
scroll to position [1198, 0]
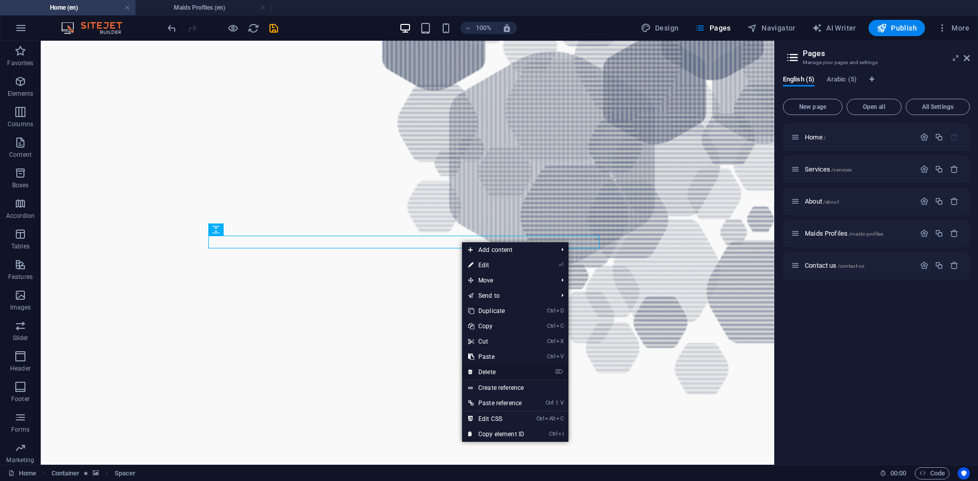
click at [492, 371] on link "⌦ Delete" at bounding box center [496, 372] width 68 height 15
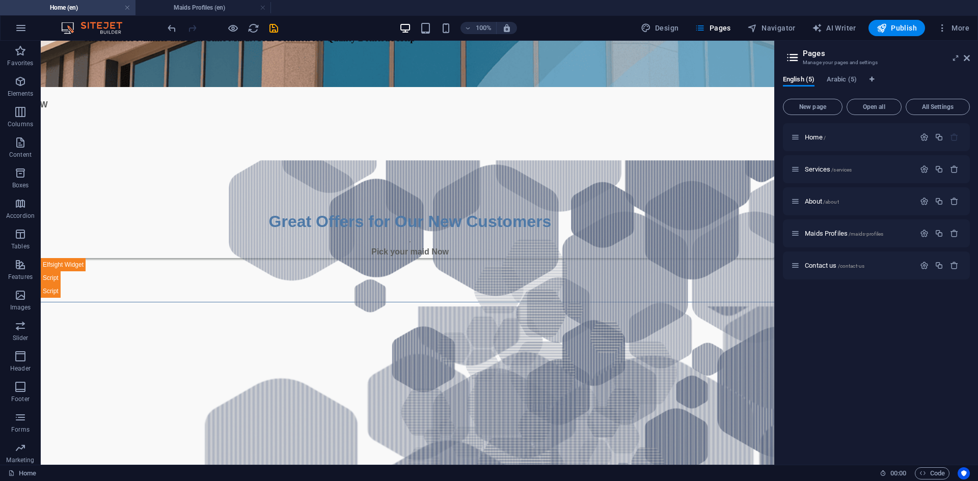
scroll to position [370, 0]
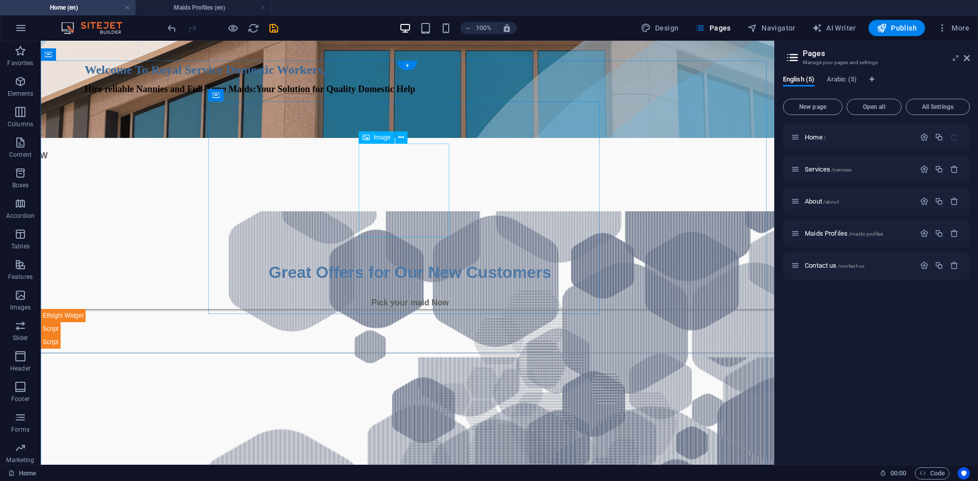
select select "px"
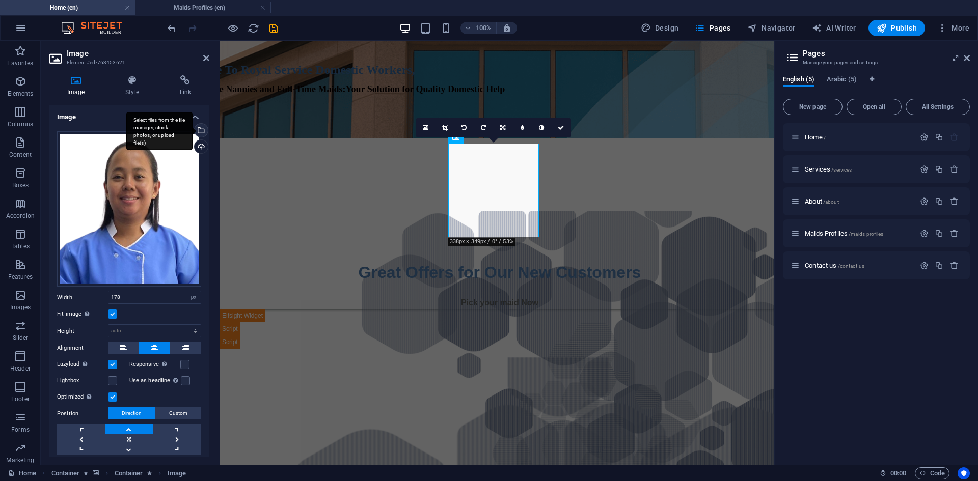
click at [193, 129] on div "Select files from the file manager, stock photos, or upload file(s)" at bounding box center [159, 131] width 66 height 38
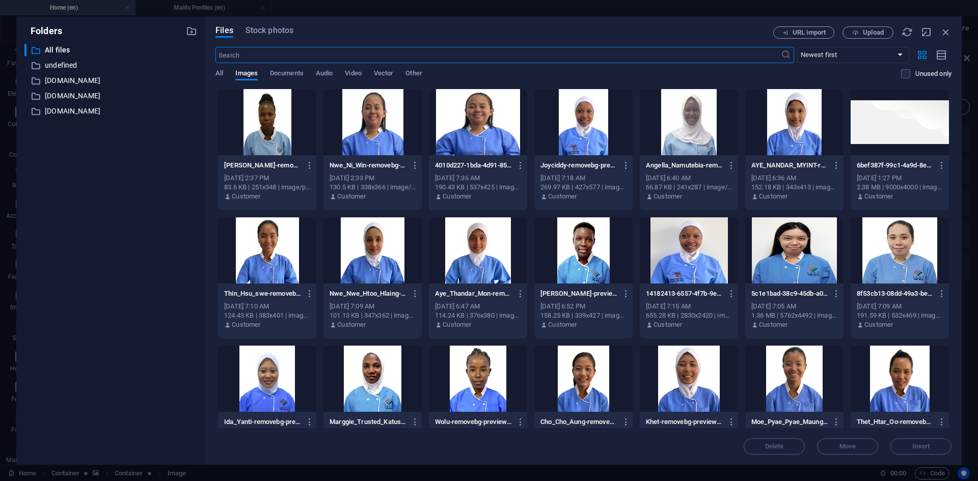
scroll to position [359, 0]
click at [782, 123] on div at bounding box center [794, 122] width 98 height 66
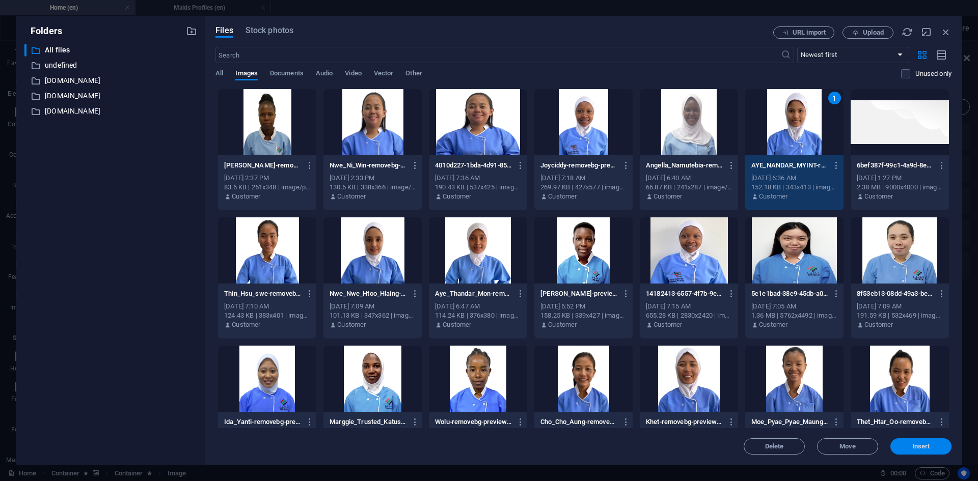
click at [916, 447] on span "Insert" at bounding box center [921, 447] width 18 height 6
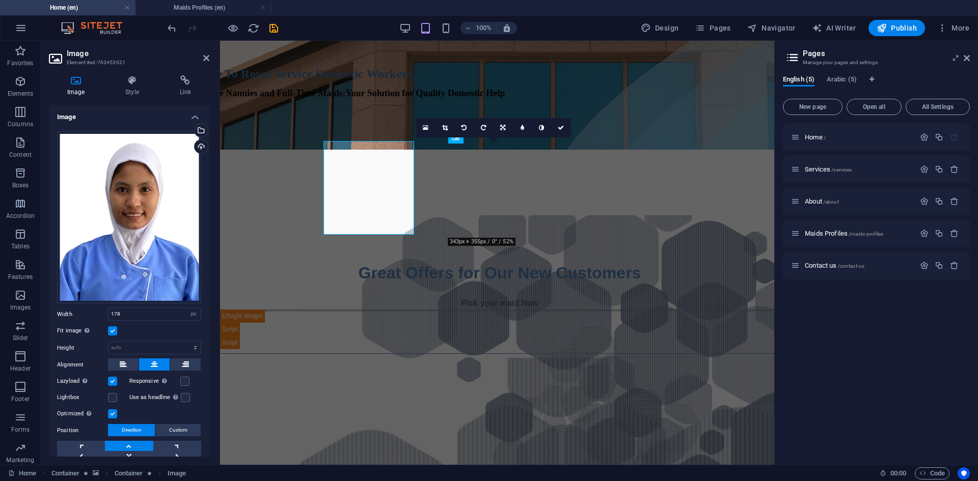
scroll to position [370, 0]
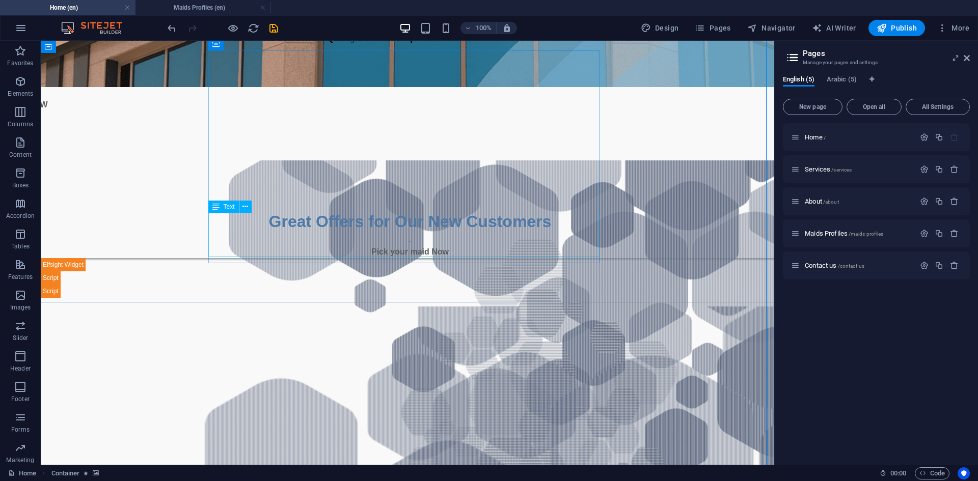
scroll to position [319, 0]
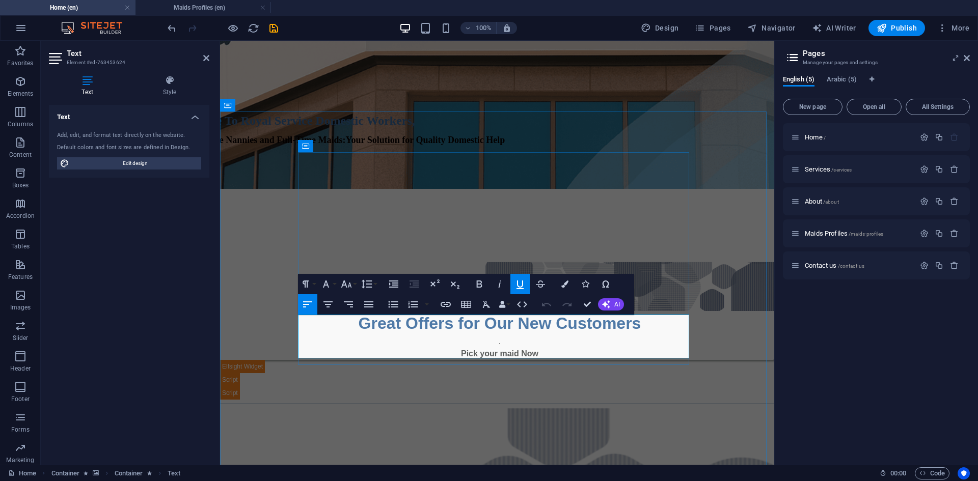
drag, startPoint x: 359, startPoint y: 321, endPoint x: 299, endPoint y: 323, distance: 60.1
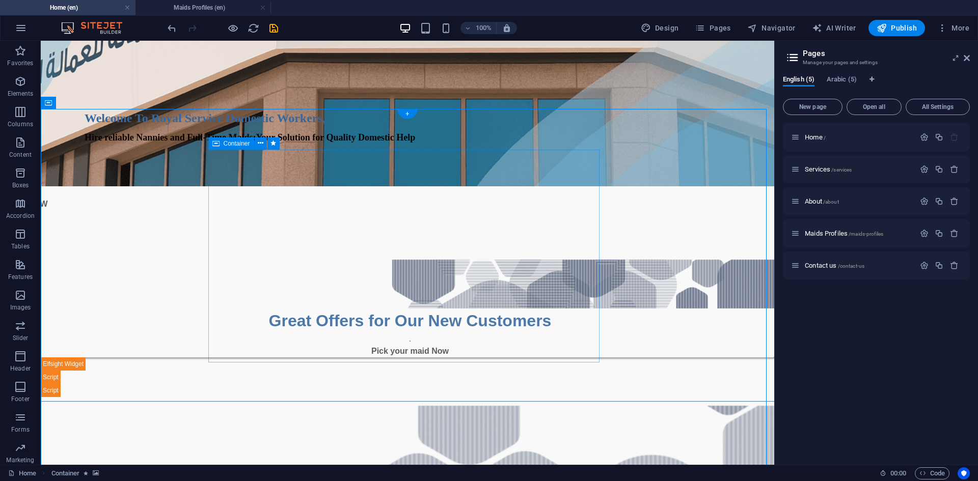
select select "px"
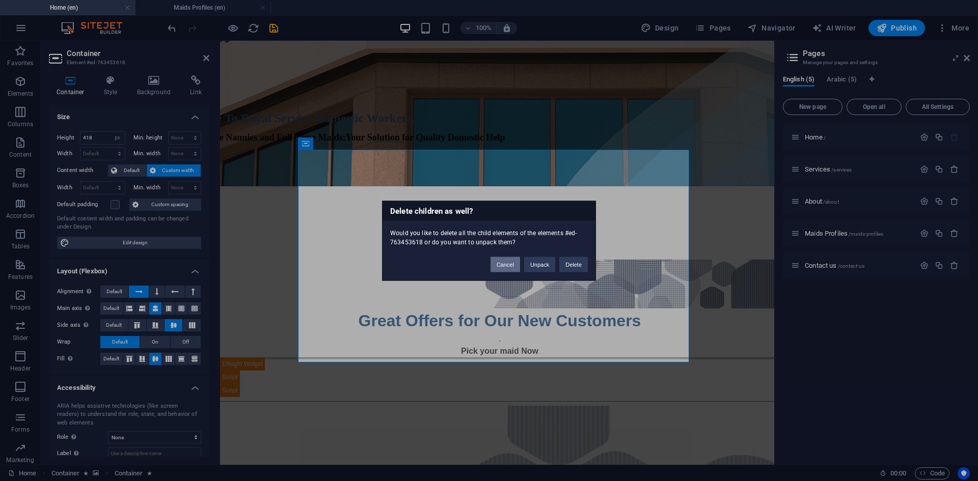
drag, startPoint x: 503, startPoint y: 262, endPoint x: 285, endPoint y: 221, distance: 221.3
click at [503, 262] on button "Cancel" at bounding box center [505, 264] width 30 height 15
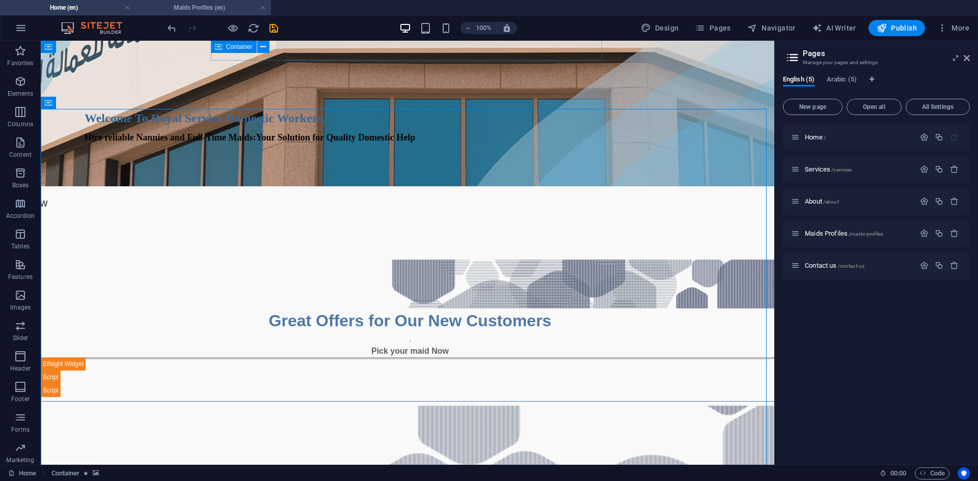
click at [196, 6] on h4 "Maids Profiles (en)" at bounding box center [202, 7] width 135 height 11
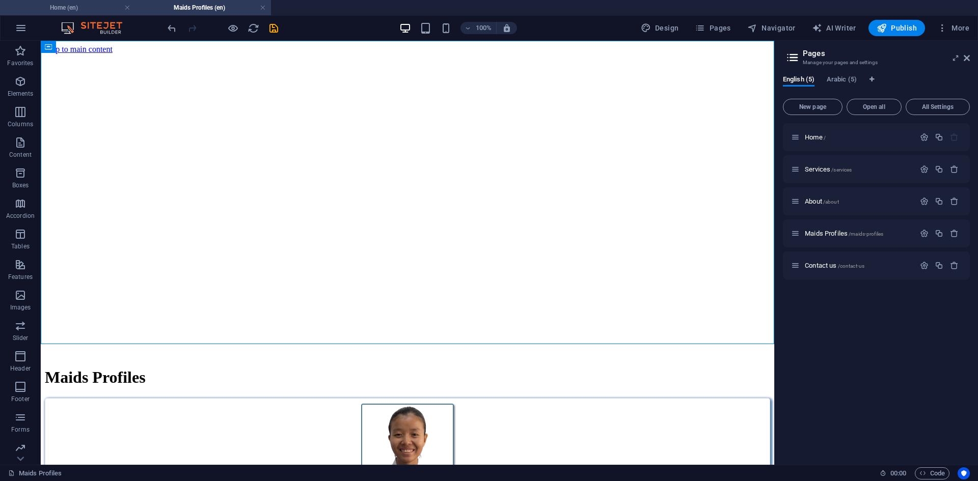
click at [85, 3] on h4 "Home (en)" at bounding box center [67, 7] width 135 height 11
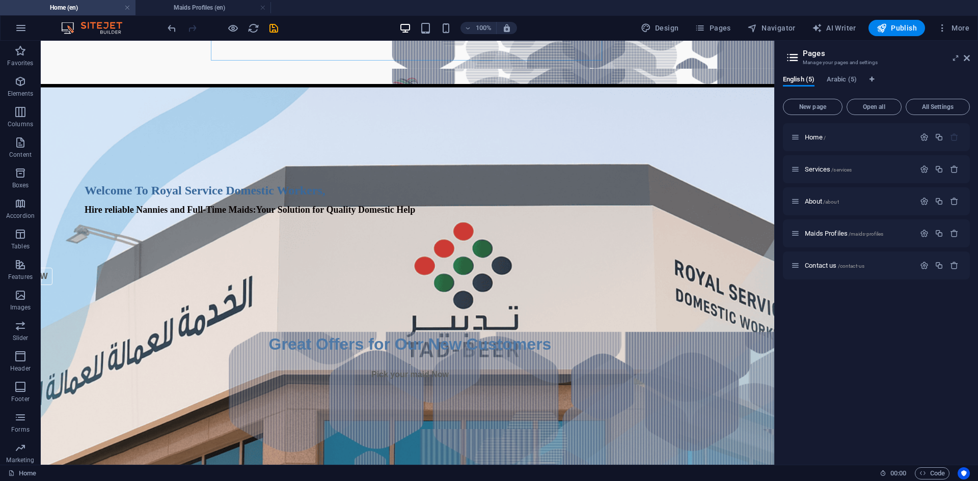
scroll to position [322, 0]
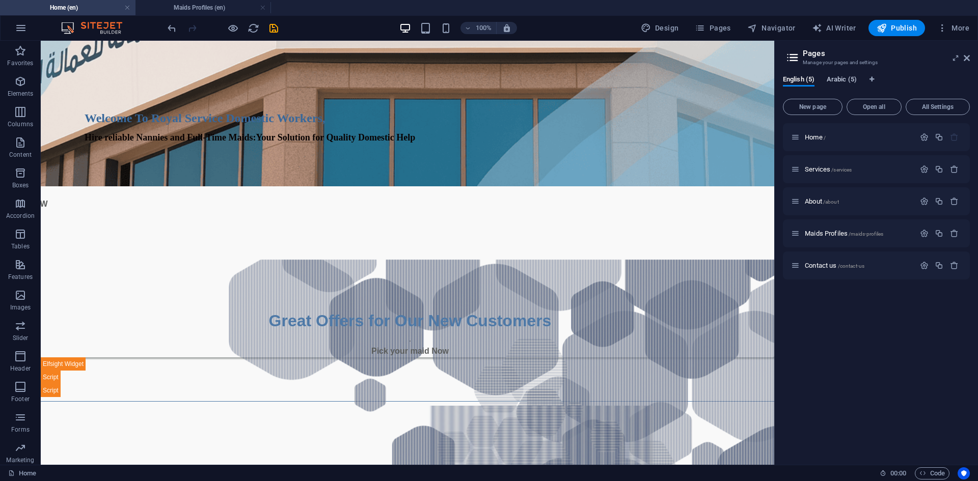
click at [837, 85] on span "Arabic (5)" at bounding box center [842, 80] width 30 height 14
click at [819, 135] on span "Home /" at bounding box center [815, 137] width 21 height 8
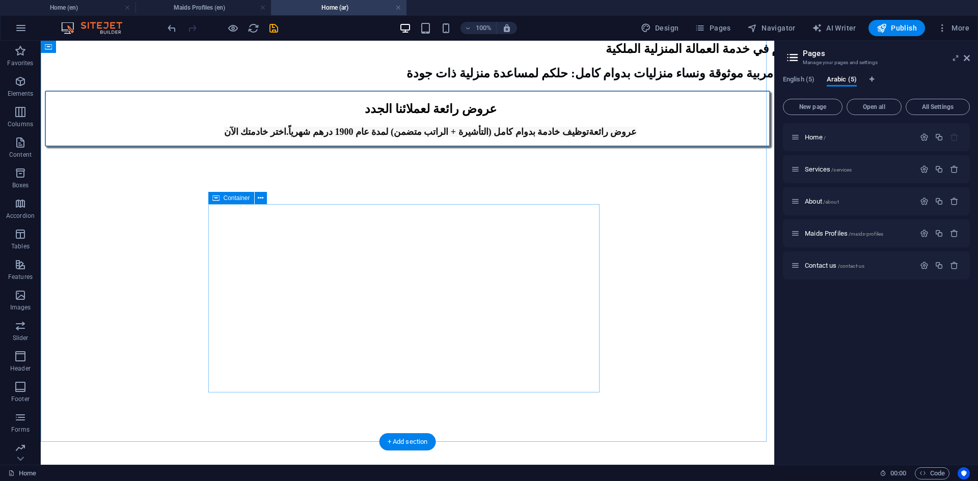
scroll to position [1171, 0]
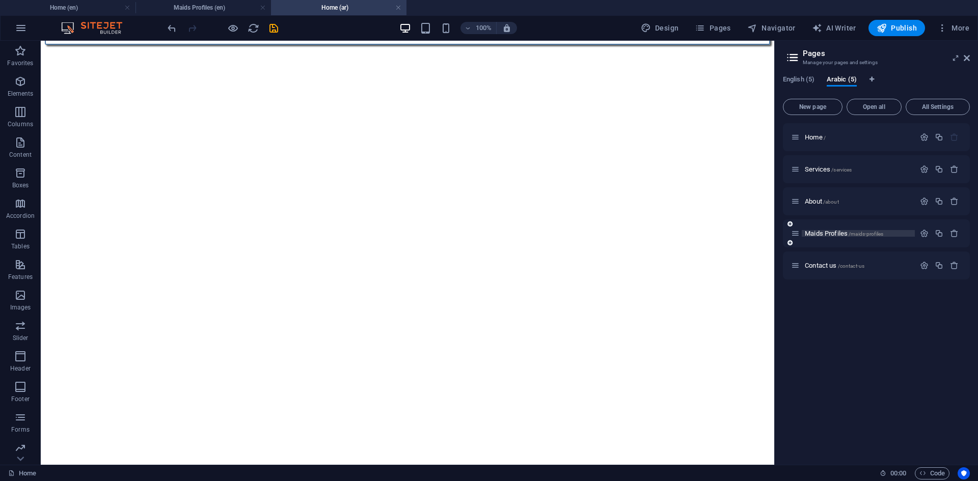
click at [827, 236] on span "Maids Profiles /maids-profiles" at bounding box center [844, 234] width 78 height 8
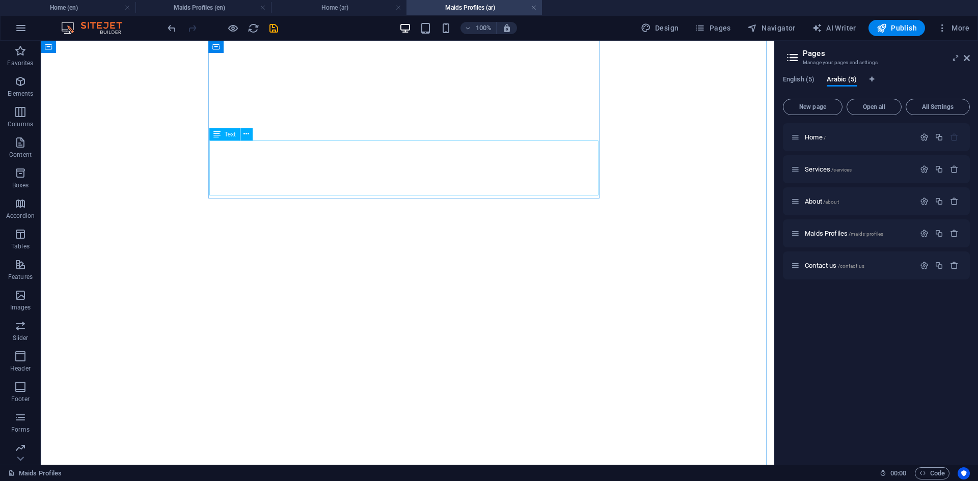
scroll to position [0, 0]
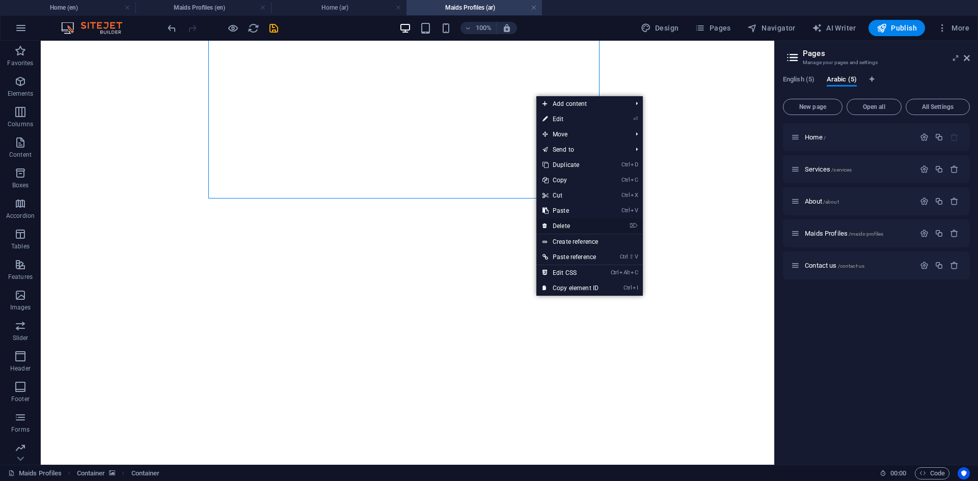
click at [562, 223] on link "⌦ Delete" at bounding box center [570, 225] width 68 height 15
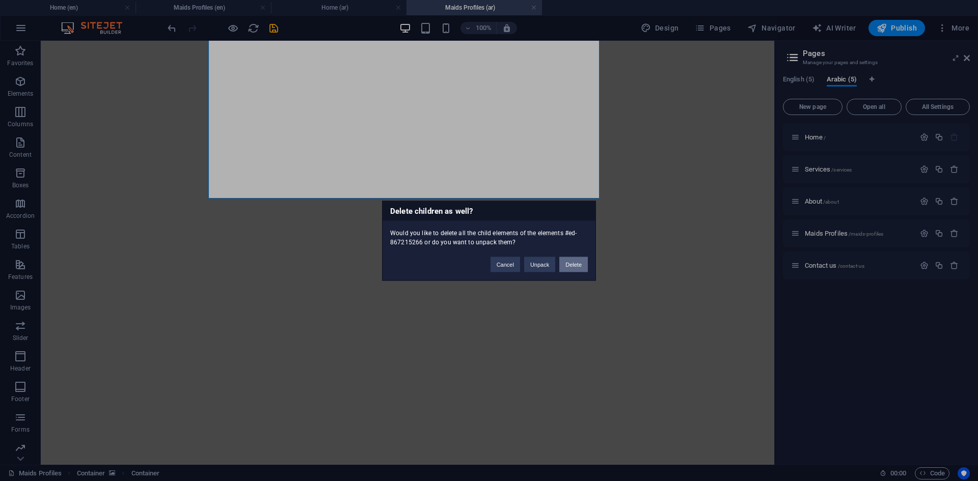
click at [571, 262] on button "Delete" at bounding box center [573, 264] width 29 height 15
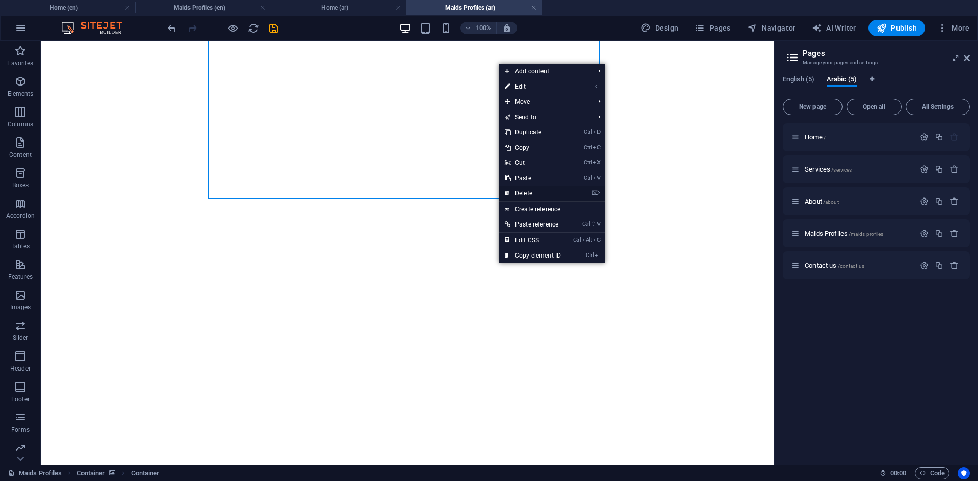
click at [534, 196] on link "⌦ Delete" at bounding box center [533, 193] width 68 height 15
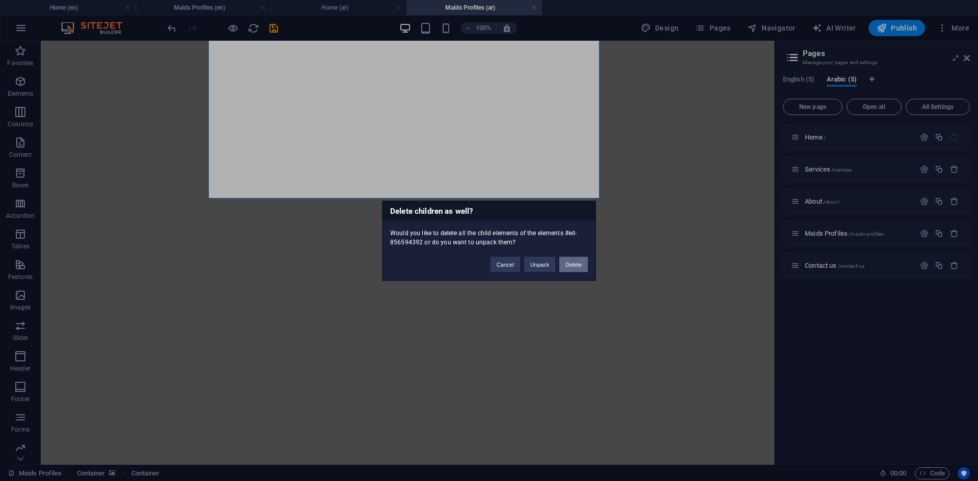
click at [573, 264] on button "Delete" at bounding box center [573, 264] width 29 height 15
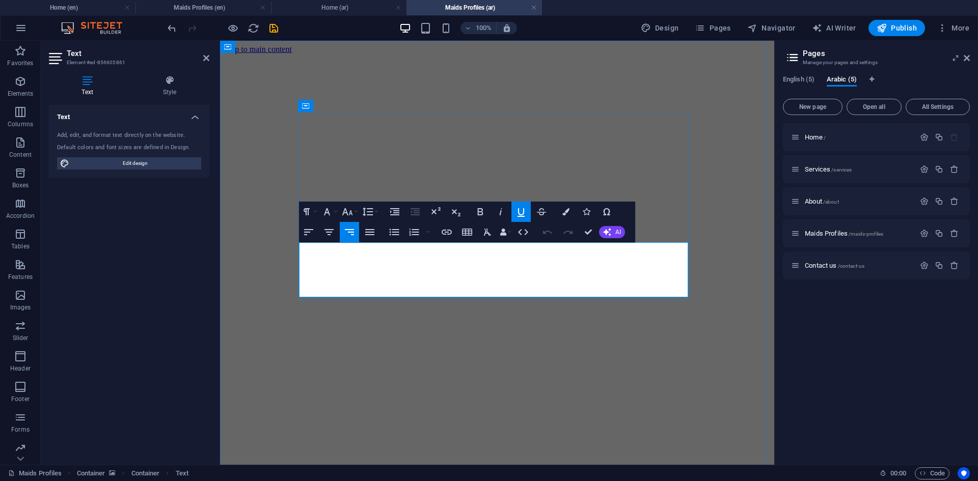
drag, startPoint x: 601, startPoint y: 256, endPoint x: 665, endPoint y: 271, distance: 65.5
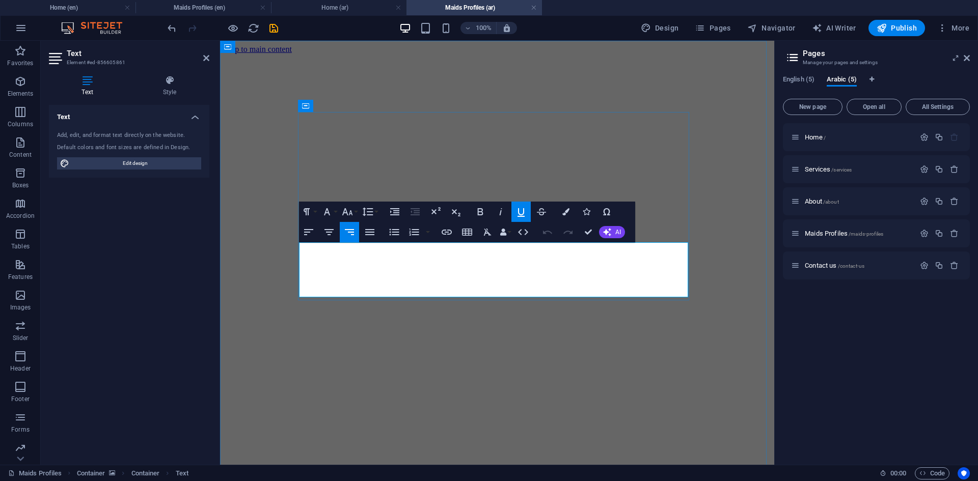
copy div "أيه ناندار مينت العمر: 19 اللغة: الإنجليزية (جيد) الجنسية: [GEOGRAPHIC_DATA]، ا…"
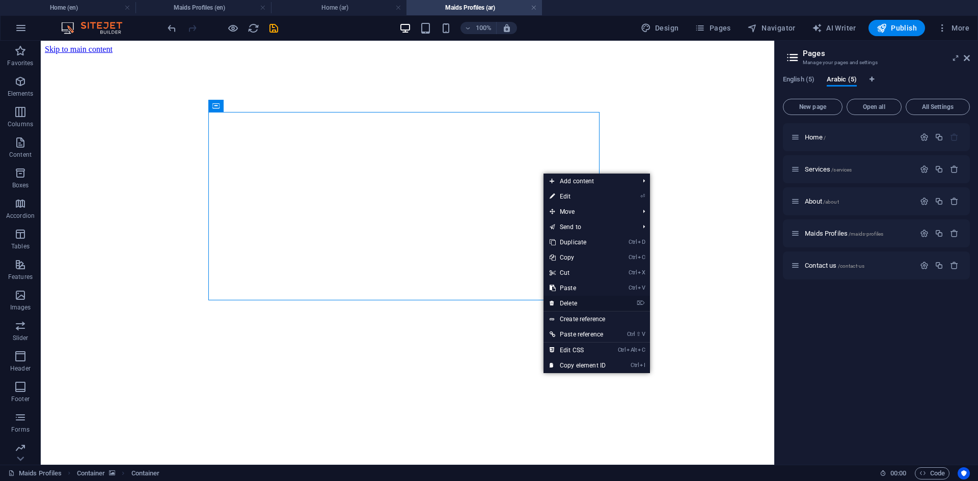
click at [580, 302] on link "⌦ Delete" at bounding box center [577, 303] width 68 height 15
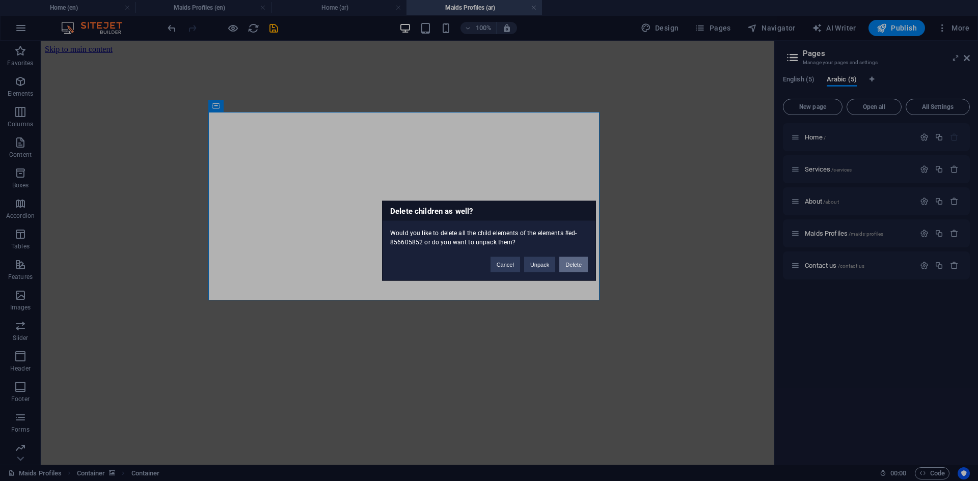
click at [567, 264] on button "Delete" at bounding box center [573, 264] width 29 height 15
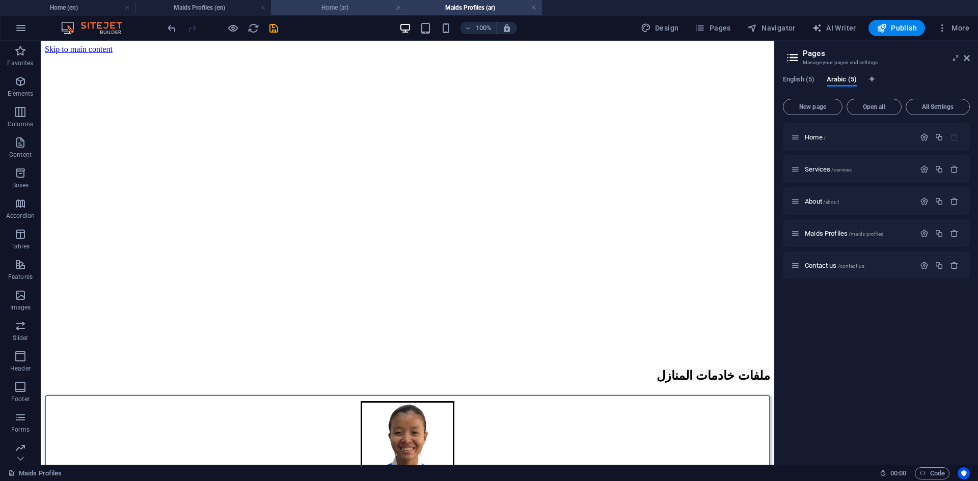
click at [331, 6] on h4 "Home (ar)" at bounding box center [338, 7] width 135 height 11
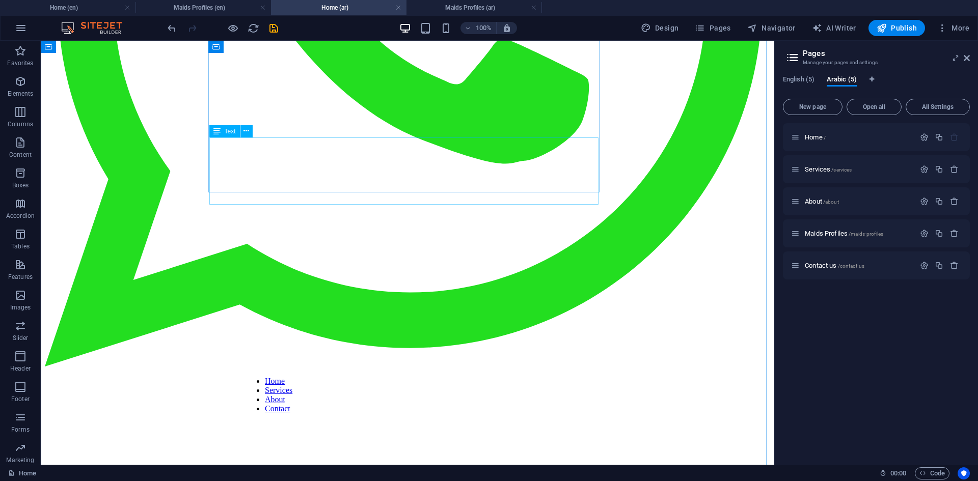
scroll to position [306, 0]
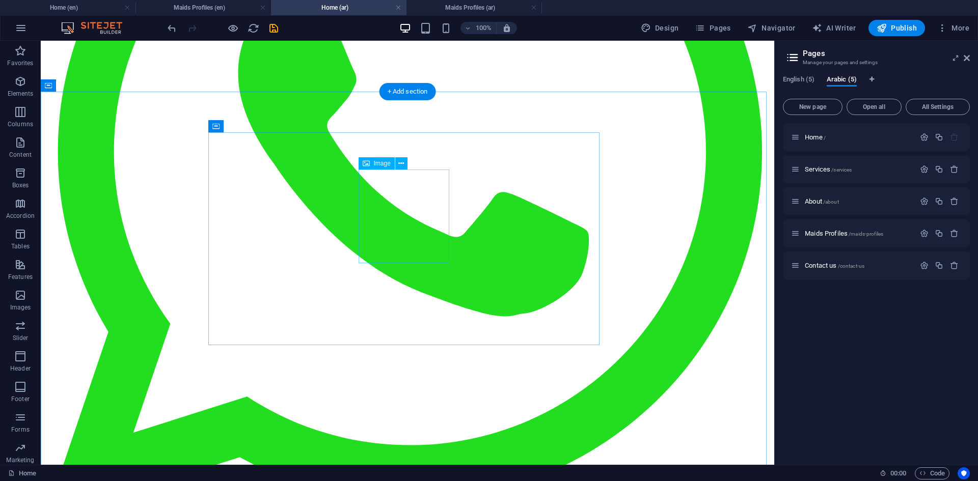
select select "px"
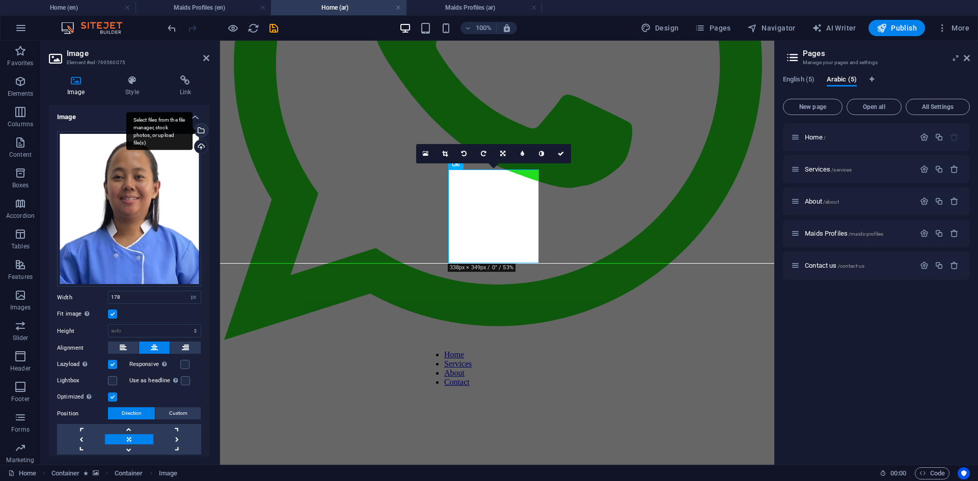
click at [193, 129] on div "Select files from the file manager, stock photos, or upload file(s)" at bounding box center [159, 131] width 66 height 38
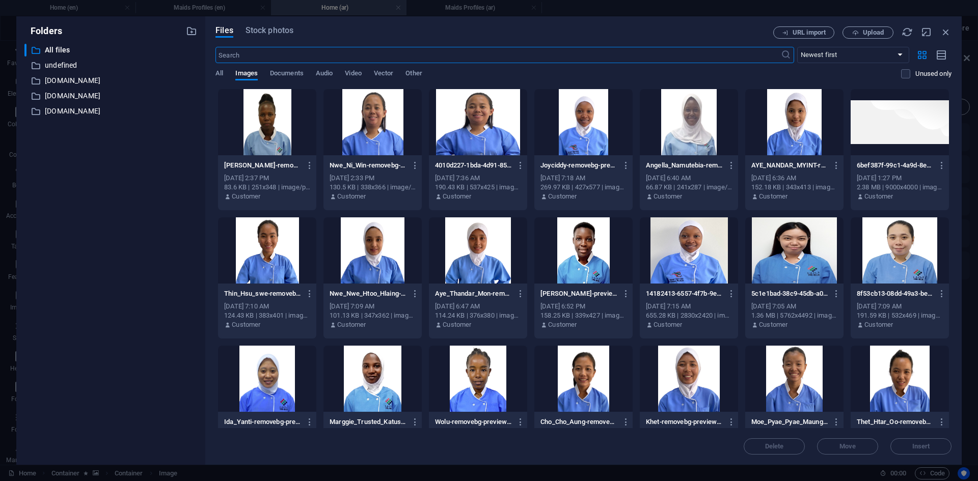
scroll to position [294, 0]
click at [782, 130] on div at bounding box center [794, 122] width 98 height 66
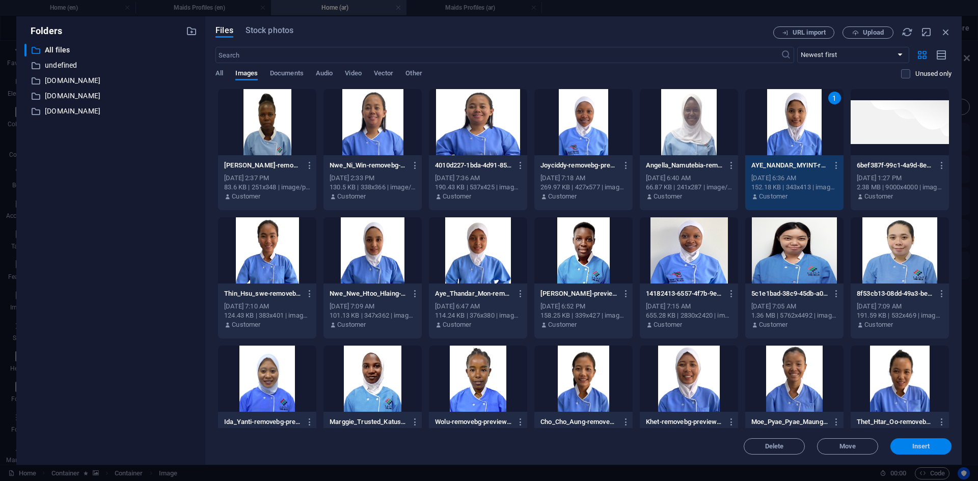
click at [935, 449] on span "Insert" at bounding box center [920, 447] width 53 height 6
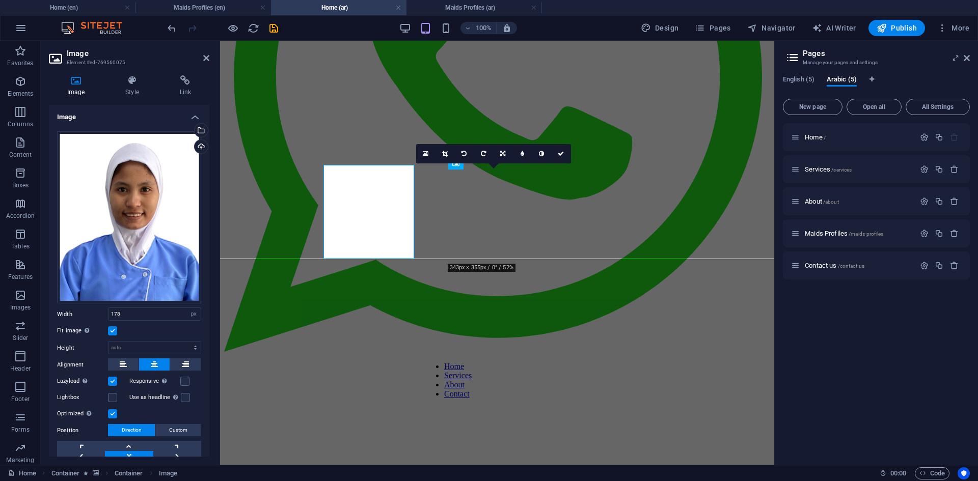
scroll to position [306, 0]
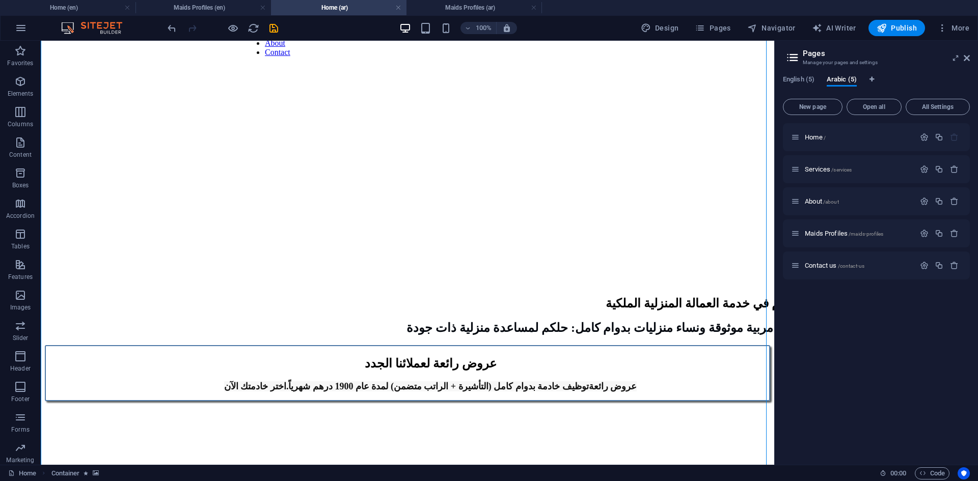
scroll to position [713, 0]
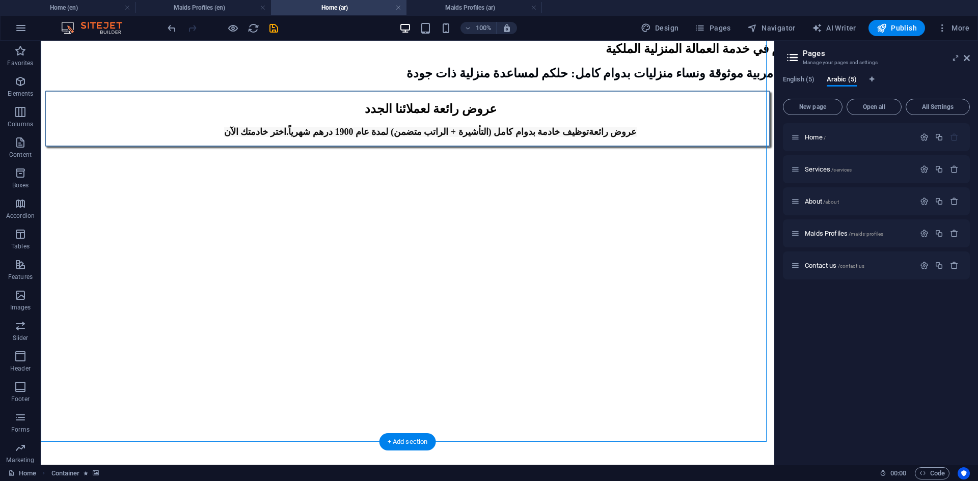
scroll to position [1171, 0]
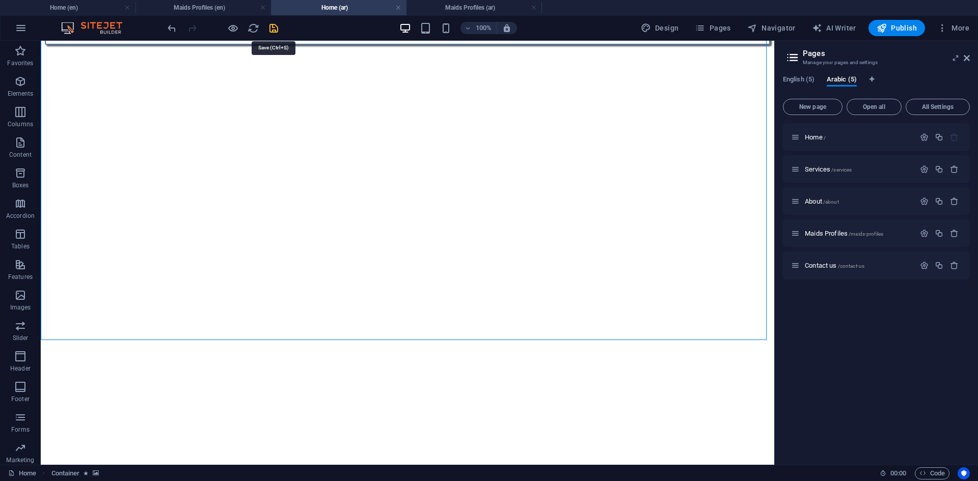
click at [277, 28] on icon "save" at bounding box center [274, 28] width 12 height 12
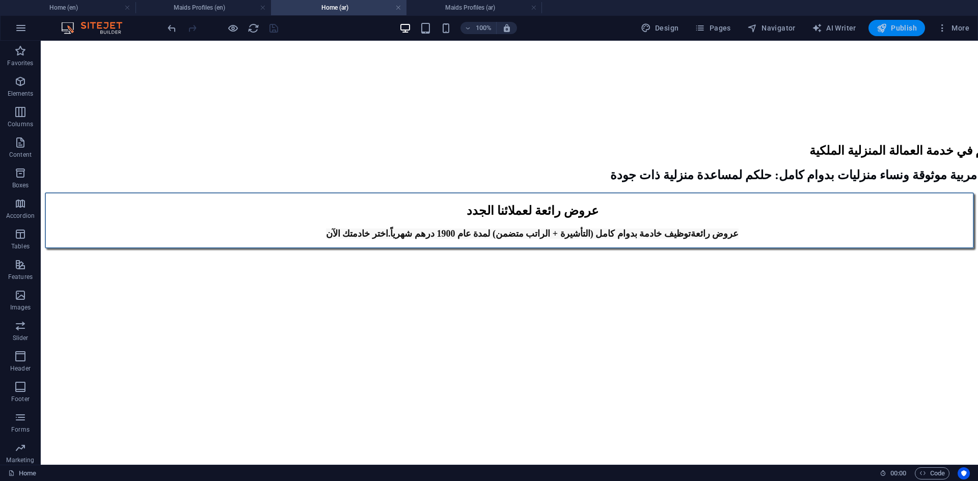
click at [901, 28] on span "Publish" at bounding box center [897, 28] width 40 height 10
